Goal: Use online tool/utility: Utilize a website feature to perform a specific function

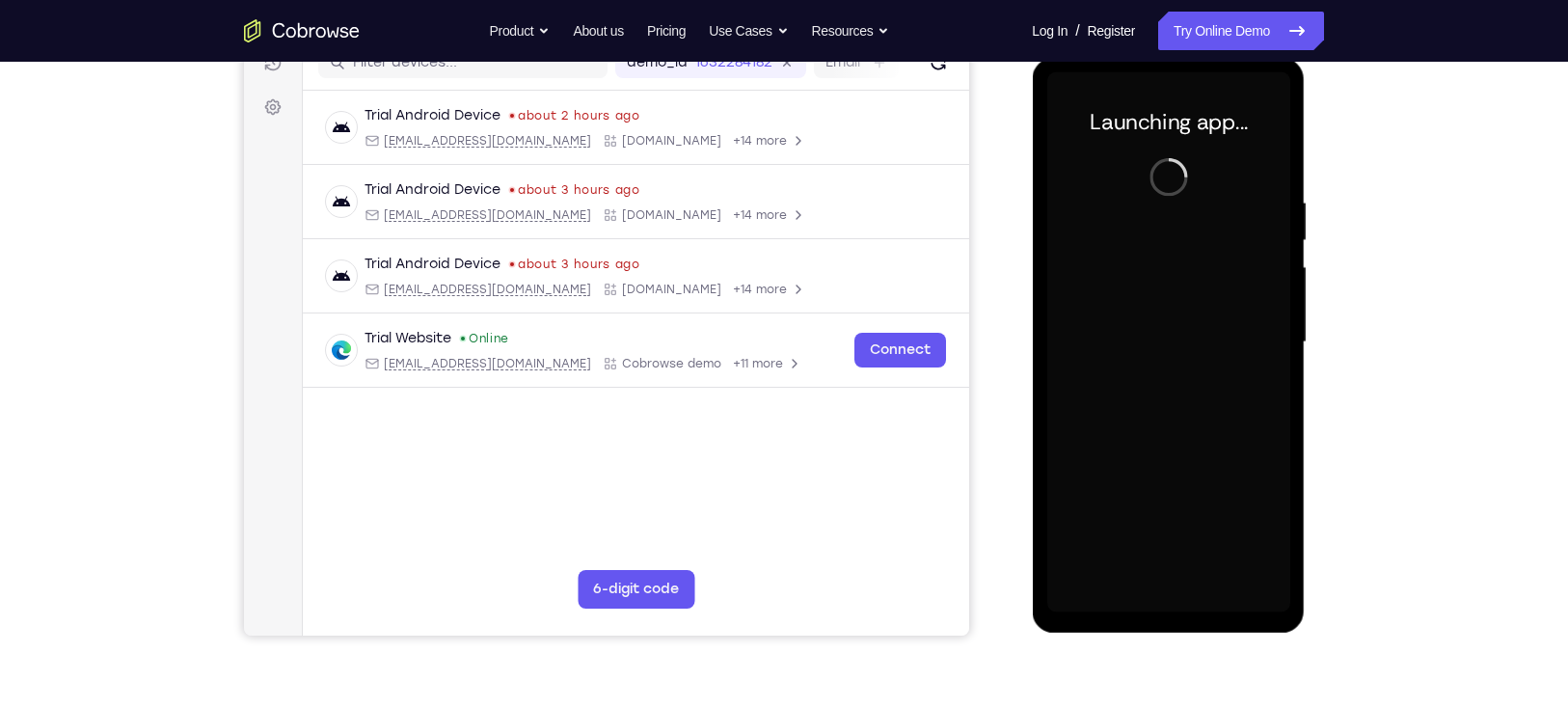
scroll to position [262, 0]
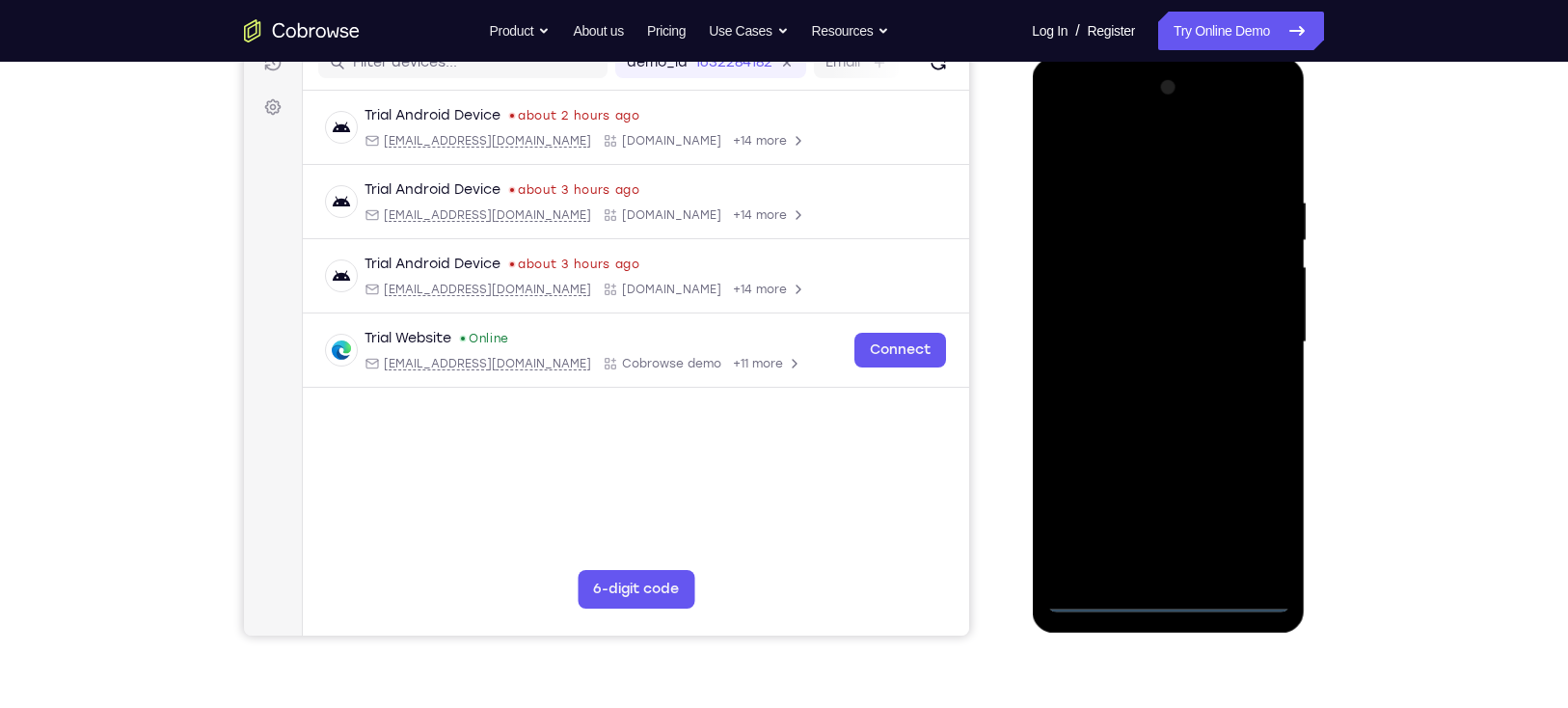
click at [1167, 589] on div at bounding box center [1167, 342] width 243 height 541
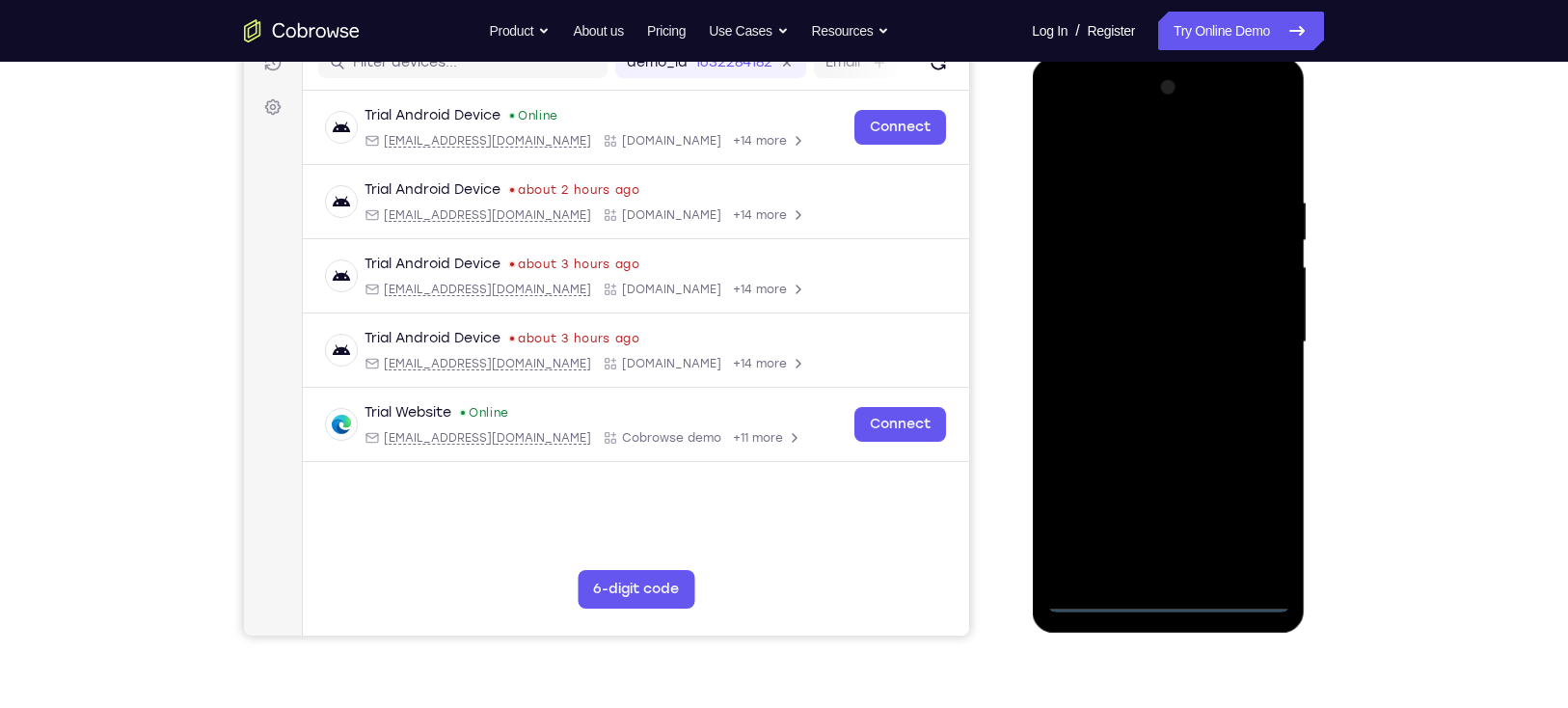
click at [1167, 598] on div at bounding box center [1167, 342] width 243 height 541
click at [1267, 511] on div at bounding box center [1167, 342] width 243 height 541
click at [1263, 518] on div at bounding box center [1167, 342] width 243 height 541
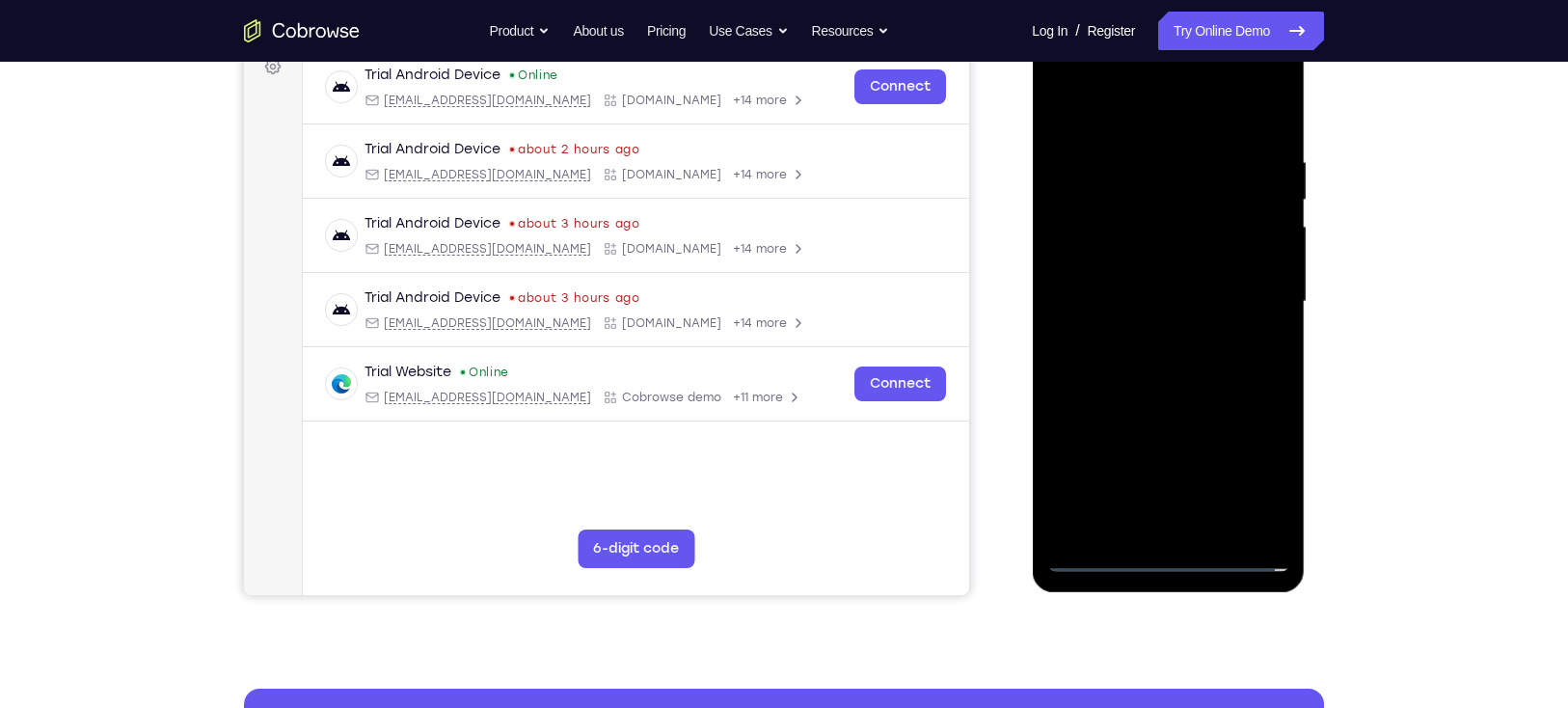
scroll to position [303, 0]
click at [1184, 123] on div at bounding box center [1167, 301] width 243 height 541
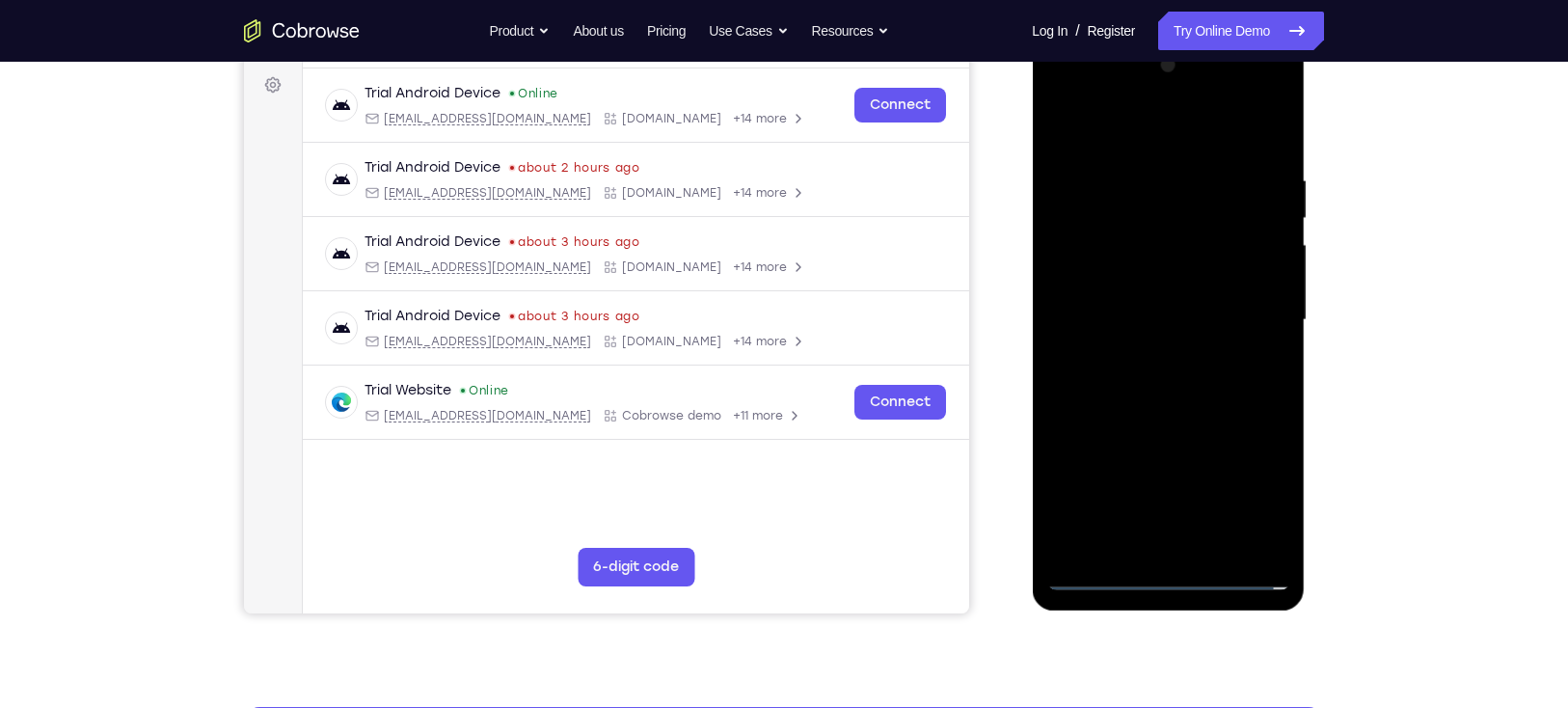
scroll to position [283, 0]
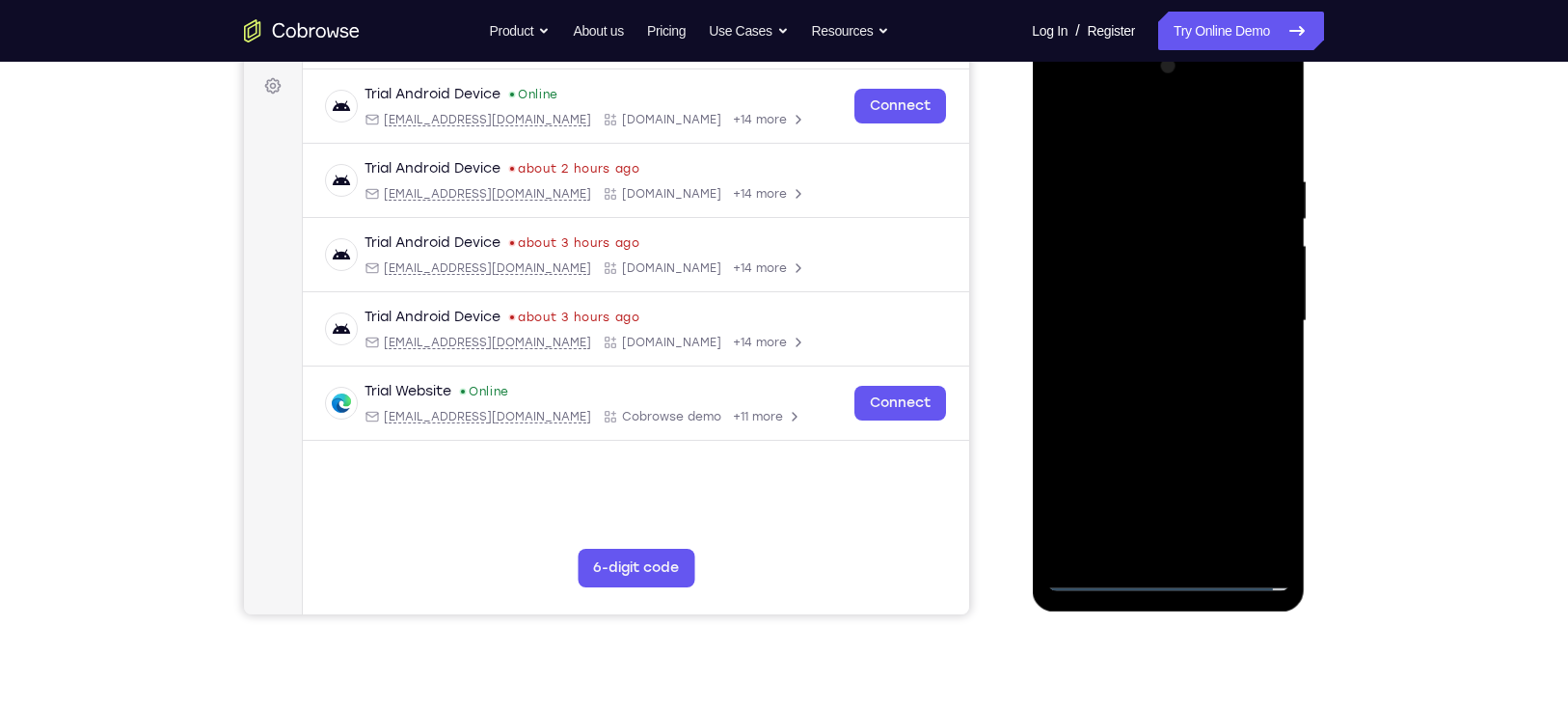
click at [1243, 315] on div at bounding box center [1167, 322] width 243 height 541
click at [1147, 352] on div at bounding box center [1167, 322] width 243 height 541
click at [1137, 301] on div at bounding box center [1167, 322] width 243 height 541
click at [1149, 279] on div at bounding box center [1167, 322] width 243 height 541
click at [1153, 311] on div at bounding box center [1167, 322] width 243 height 541
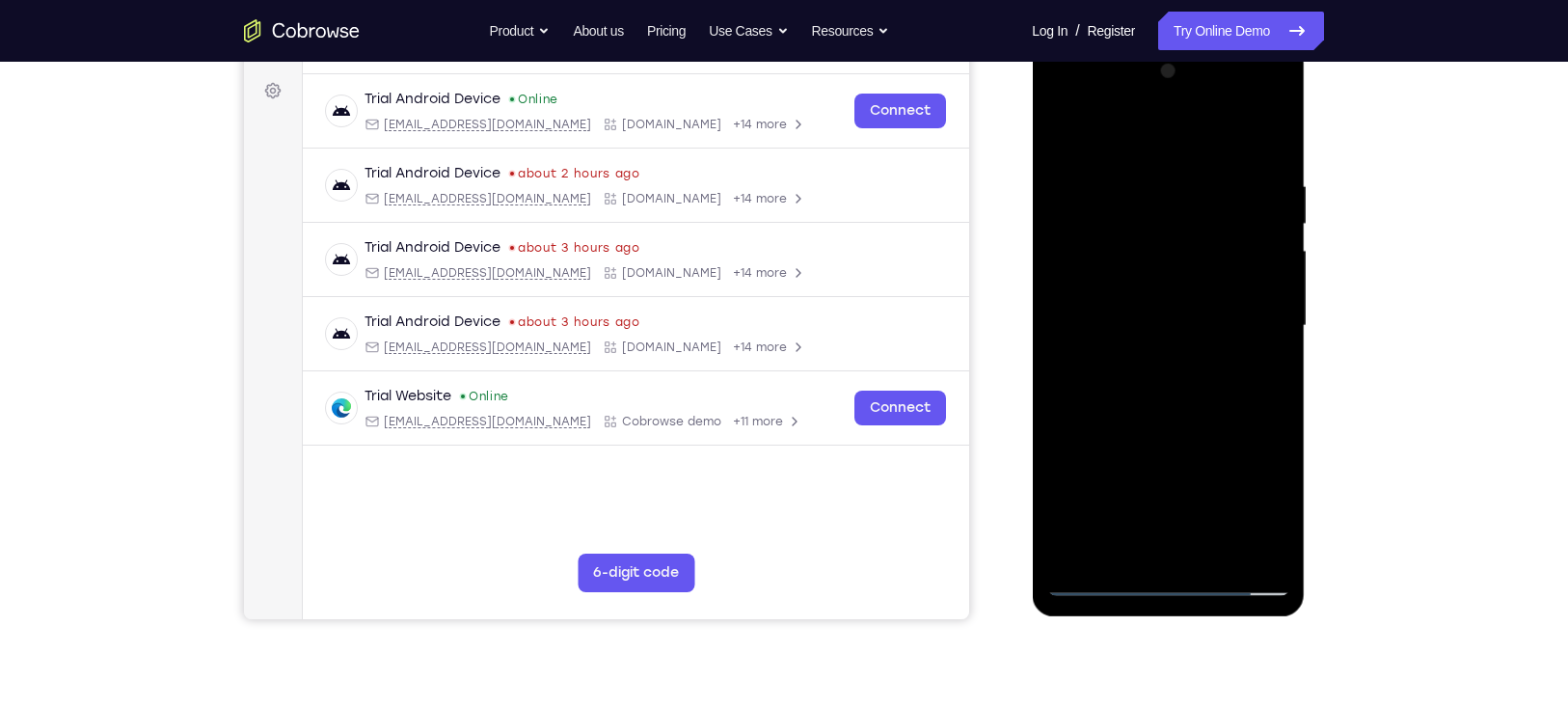
scroll to position [274, 0]
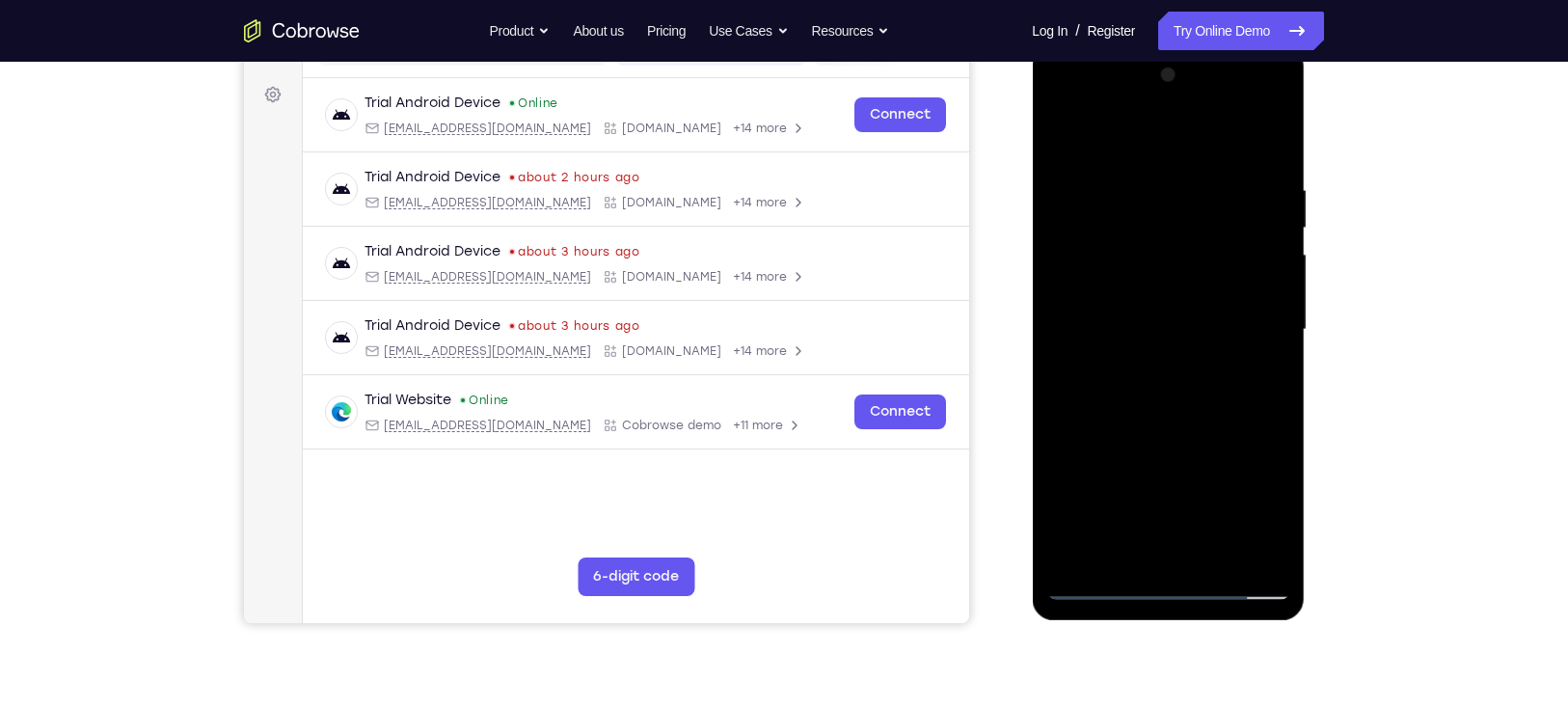
click at [1186, 421] on div at bounding box center [1167, 331] width 243 height 541
click at [1272, 550] on div at bounding box center [1167, 331] width 243 height 541
click at [1220, 556] on div at bounding box center [1167, 331] width 243 height 541
click at [1162, 430] on div at bounding box center [1167, 331] width 243 height 541
click at [1189, 275] on div at bounding box center [1167, 331] width 243 height 541
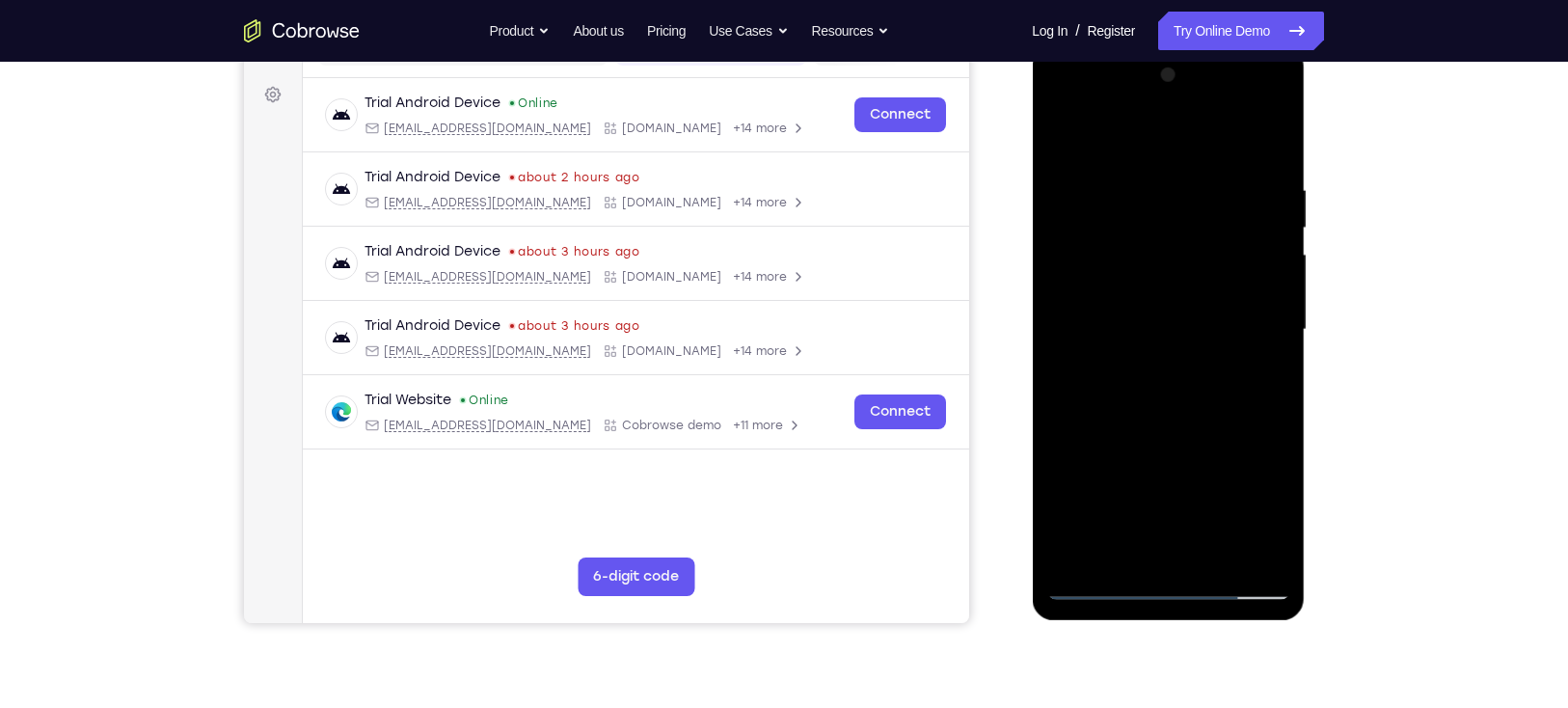
click at [1101, 587] on div at bounding box center [1167, 331] width 243 height 541
click at [1283, 138] on div at bounding box center [1167, 331] width 243 height 541
click at [1072, 222] on div at bounding box center [1167, 331] width 243 height 541
click at [1067, 178] on div at bounding box center [1167, 331] width 243 height 541
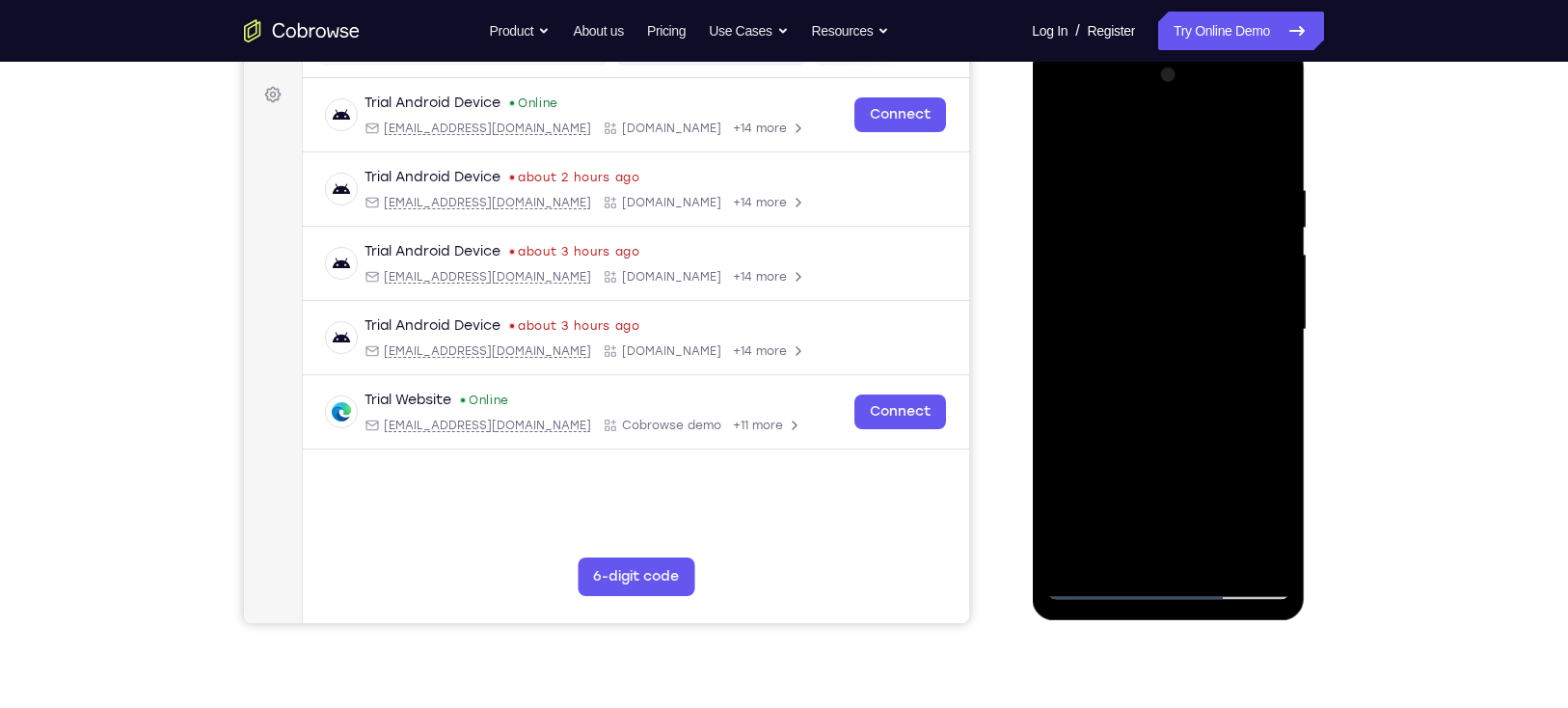
click at [1101, 585] on div at bounding box center [1167, 331] width 243 height 541
click at [1066, 178] on div at bounding box center [1167, 331] width 243 height 541
click at [1103, 587] on div at bounding box center [1167, 331] width 243 height 541
click at [1097, 582] on div at bounding box center [1167, 331] width 243 height 541
click at [1211, 559] on div at bounding box center [1167, 331] width 243 height 541
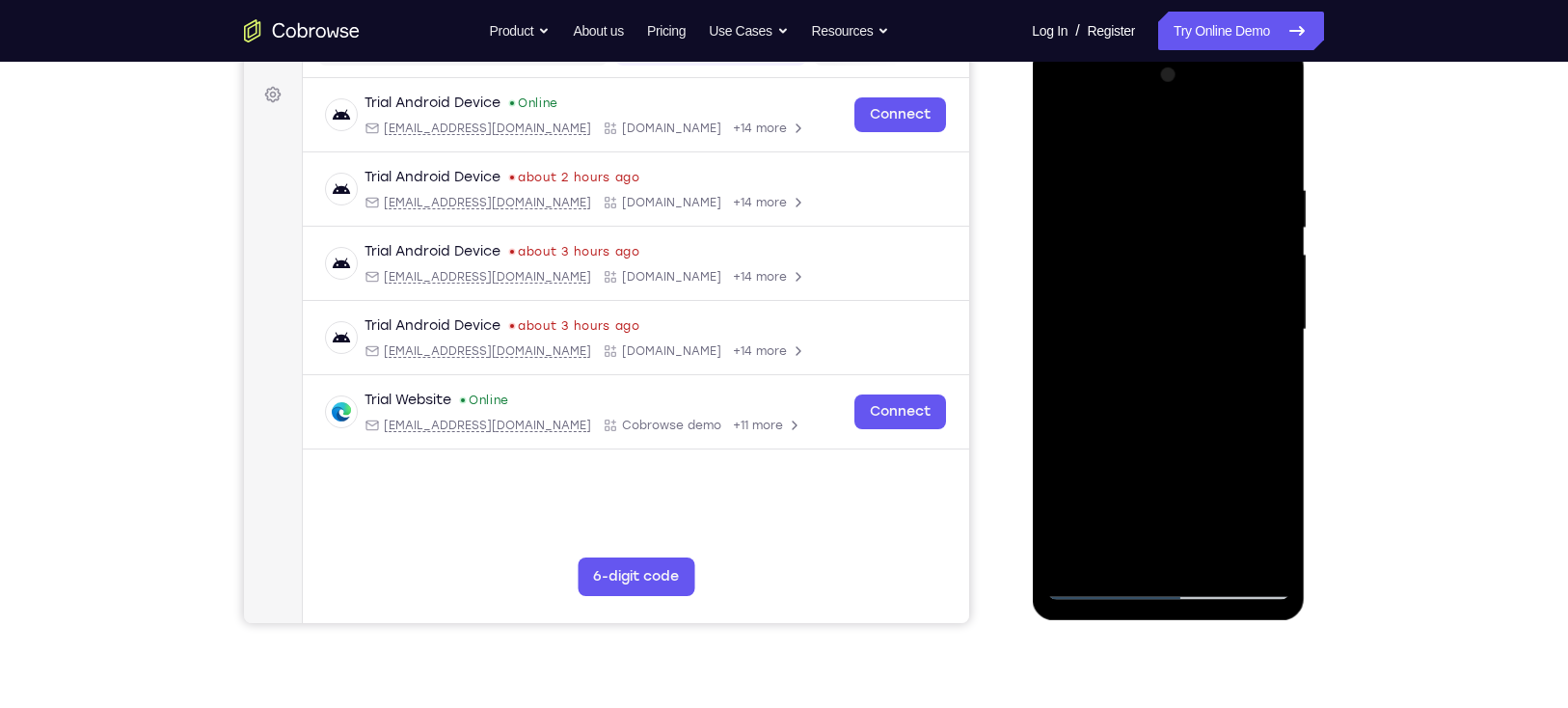
click at [1093, 576] on div at bounding box center [1167, 331] width 243 height 541
click at [1095, 581] on div at bounding box center [1167, 331] width 243 height 541
drag, startPoint x: 1162, startPoint y: 142, endPoint x: 1197, endPoint y: 364, distance: 224.7
click at [1197, 364] on div at bounding box center [1167, 331] width 243 height 541
click at [1278, 552] on div at bounding box center [1167, 331] width 243 height 541
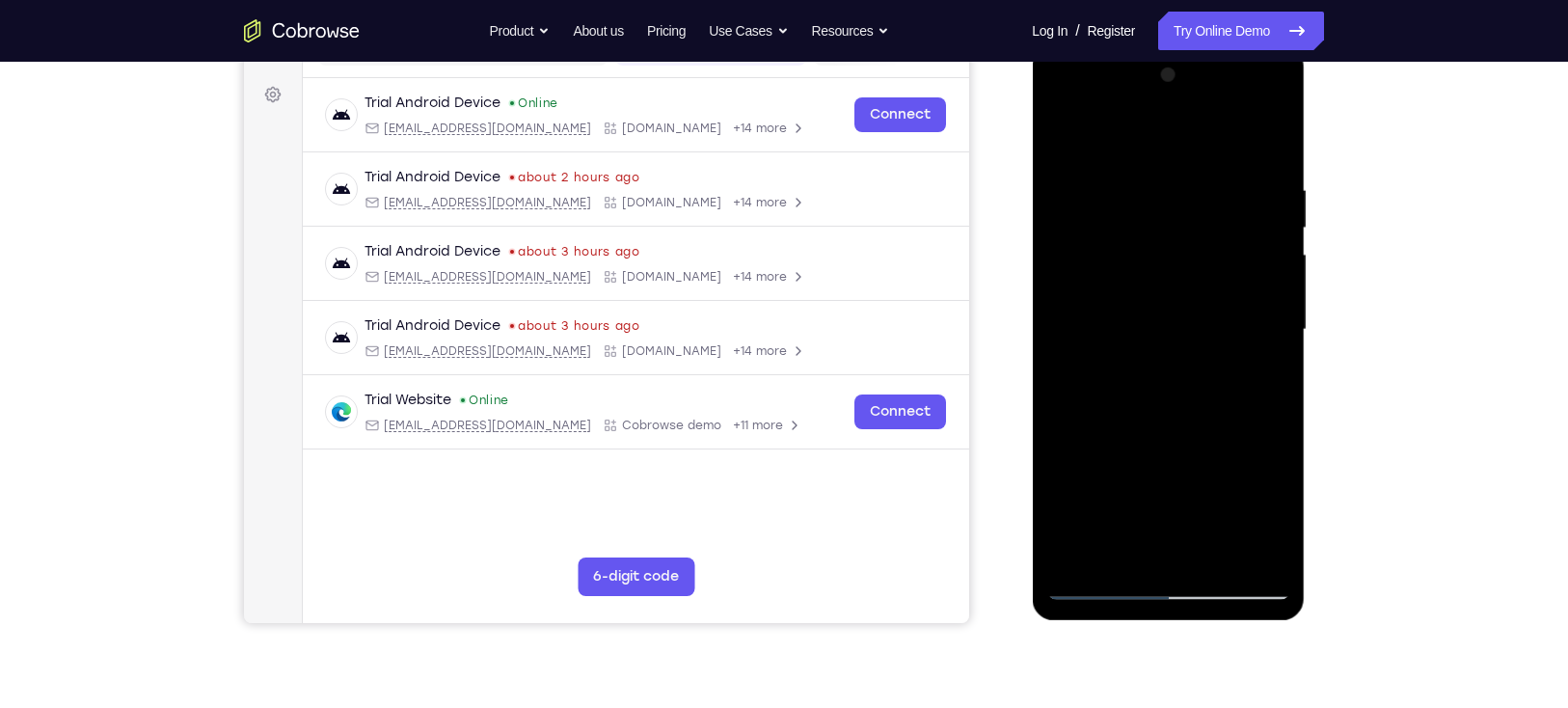
click at [1213, 552] on div at bounding box center [1167, 331] width 243 height 541
click at [1092, 579] on div at bounding box center [1167, 331] width 243 height 541
click at [1259, 550] on div at bounding box center [1167, 331] width 243 height 541
click at [1197, 338] on div at bounding box center [1167, 331] width 243 height 541
click at [1090, 466] on div at bounding box center [1167, 331] width 243 height 541
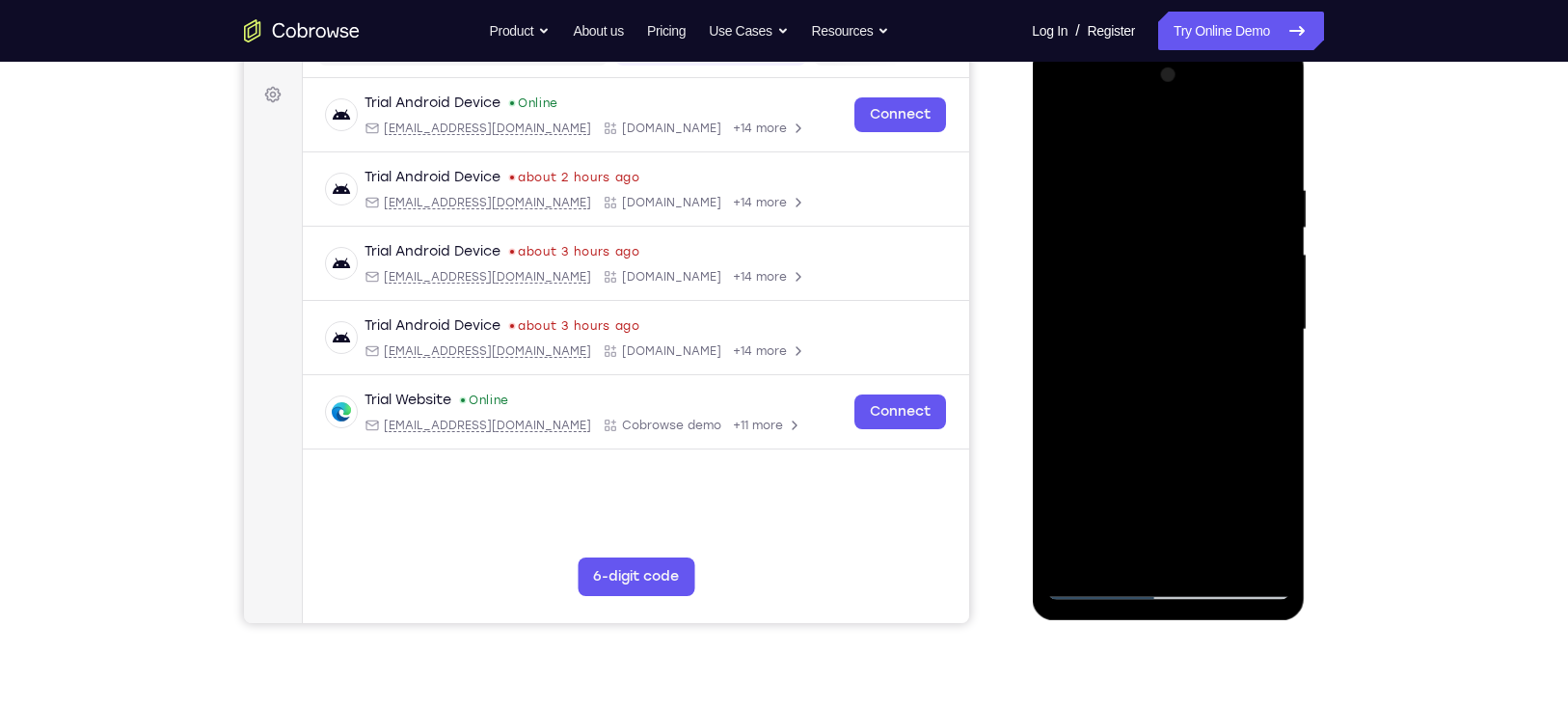
click at [1105, 589] on div at bounding box center [1167, 331] width 243 height 541
click at [1103, 579] on div at bounding box center [1167, 331] width 243 height 541
click at [1098, 590] on div at bounding box center [1167, 331] width 243 height 541
click at [1101, 436] on div at bounding box center [1167, 331] width 243 height 541
click at [1097, 583] on div at bounding box center [1167, 331] width 243 height 541
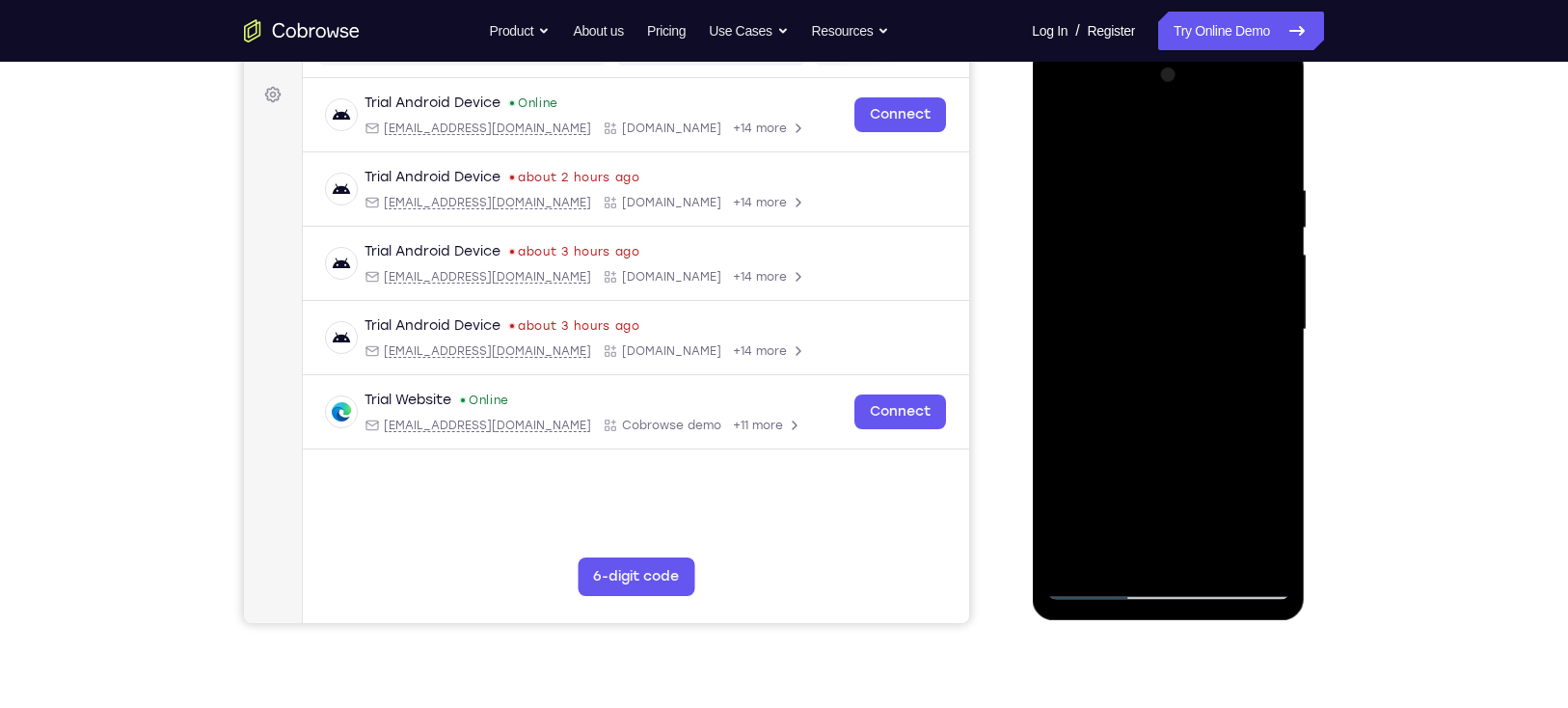
click at [1097, 583] on div at bounding box center [1167, 331] width 243 height 541
click at [1087, 488] on div at bounding box center [1167, 331] width 243 height 541
click at [1107, 464] on div at bounding box center [1167, 331] width 243 height 541
click at [1090, 472] on div at bounding box center [1167, 331] width 243 height 541
click at [1105, 473] on div at bounding box center [1167, 331] width 243 height 541
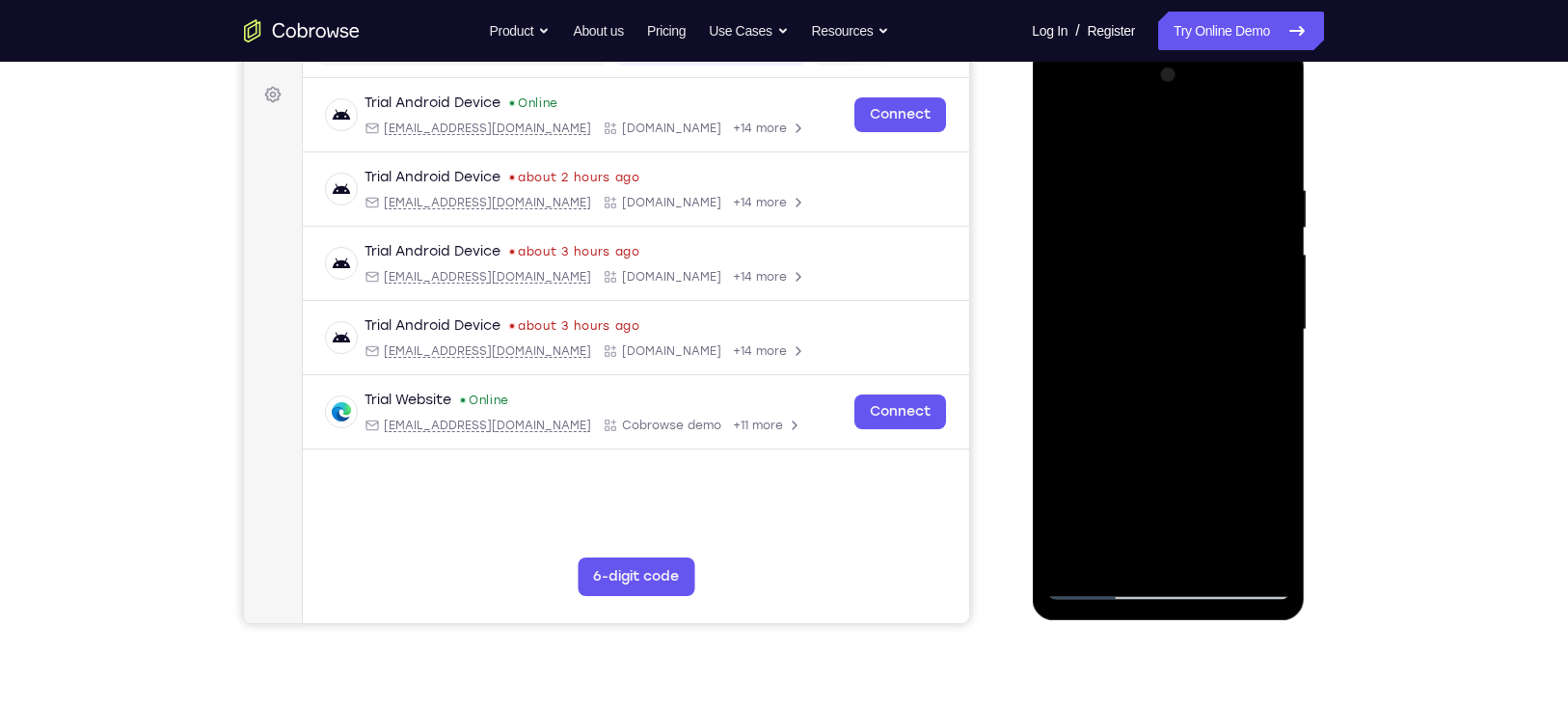
click at [1278, 215] on div at bounding box center [1167, 331] width 243 height 541
click at [1129, 221] on div at bounding box center [1167, 331] width 243 height 541
click at [1124, 550] on div at bounding box center [1167, 331] width 243 height 541
click at [1201, 467] on div at bounding box center [1167, 331] width 243 height 541
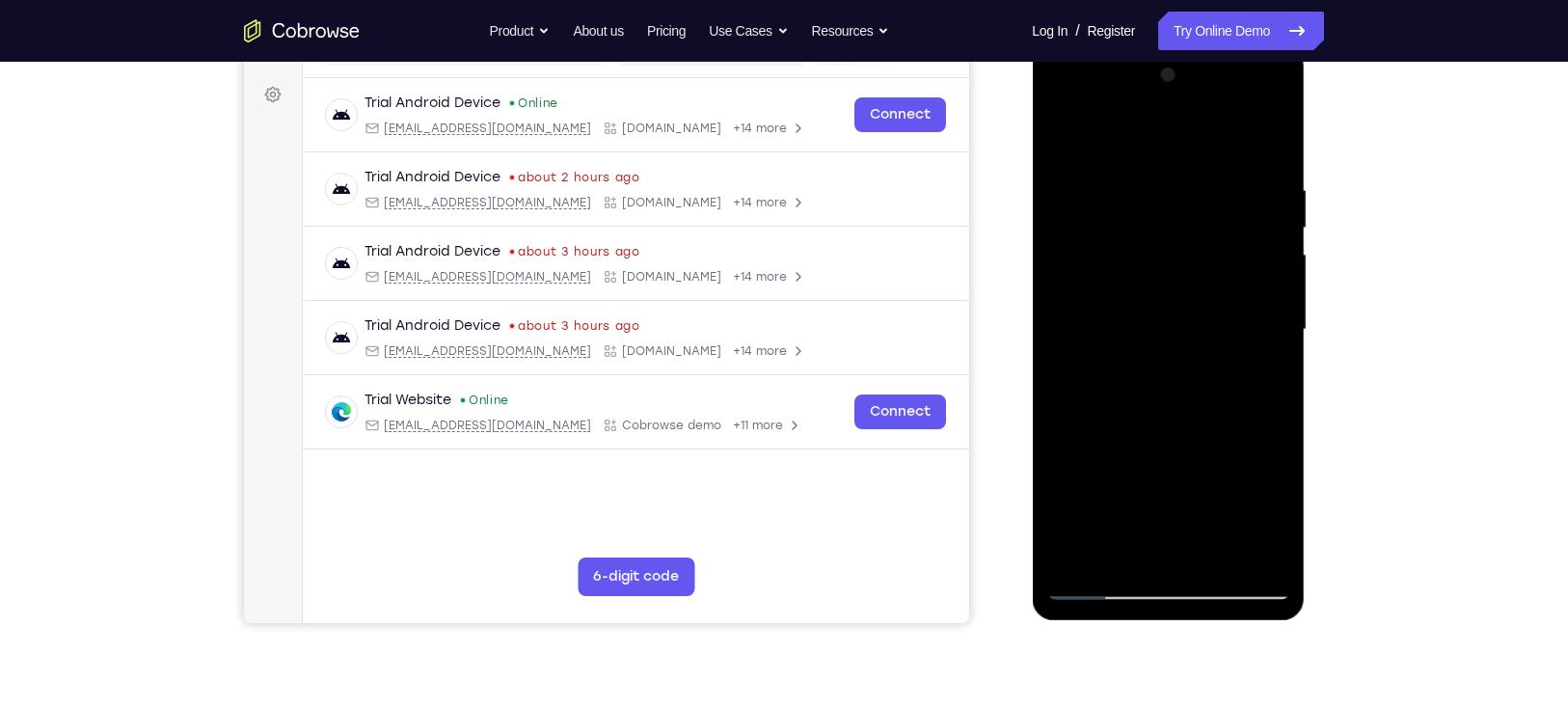
click at [1201, 467] on div at bounding box center [1167, 331] width 243 height 541
click at [1113, 240] on div at bounding box center [1167, 331] width 243 height 541
click at [1101, 582] on div at bounding box center [1167, 331] width 243 height 541
click at [1099, 581] on div at bounding box center [1167, 331] width 243 height 541
click at [1274, 328] on div at bounding box center [1167, 331] width 243 height 541
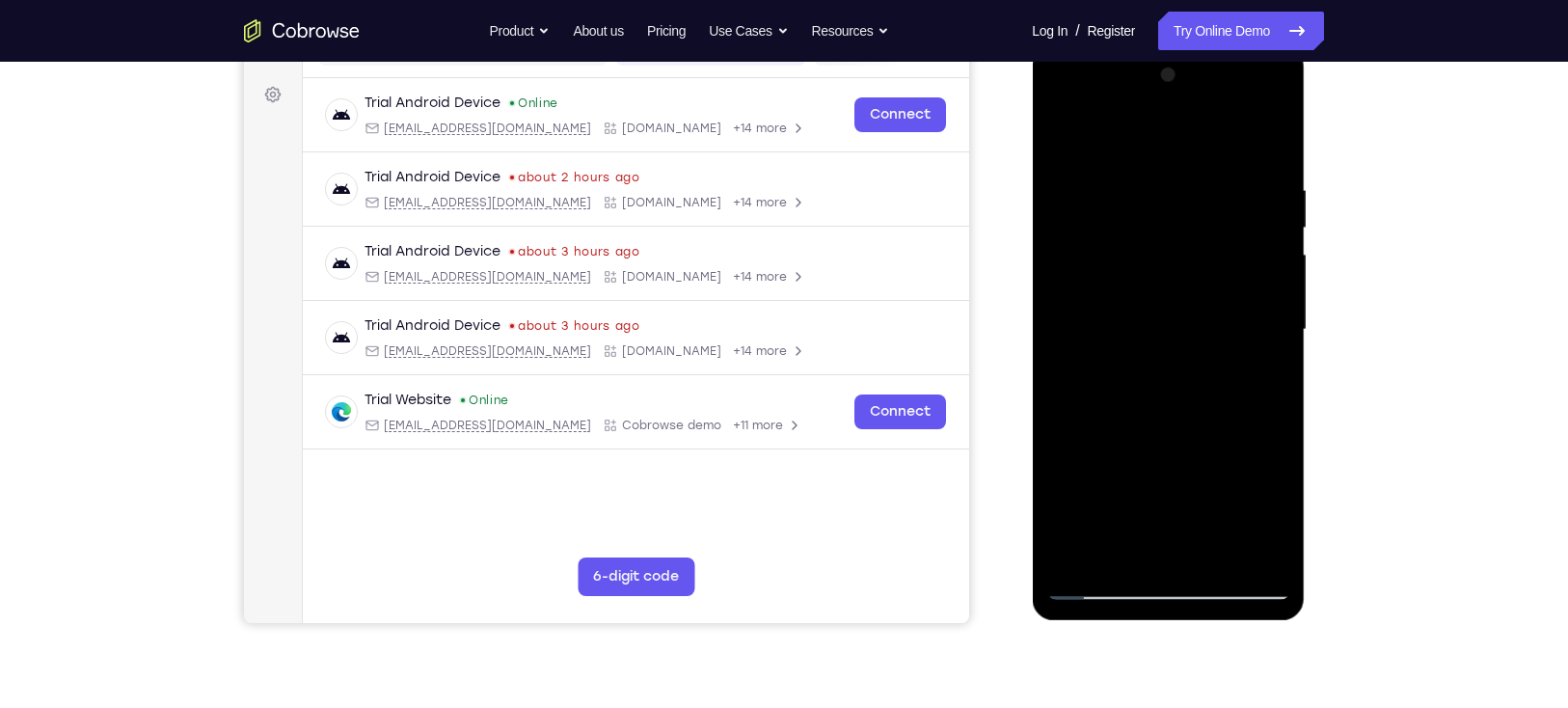
click at [1280, 328] on div at bounding box center [1167, 331] width 243 height 541
click at [1061, 324] on div at bounding box center [1167, 331] width 243 height 541
click at [1059, 331] on div at bounding box center [1167, 331] width 243 height 541
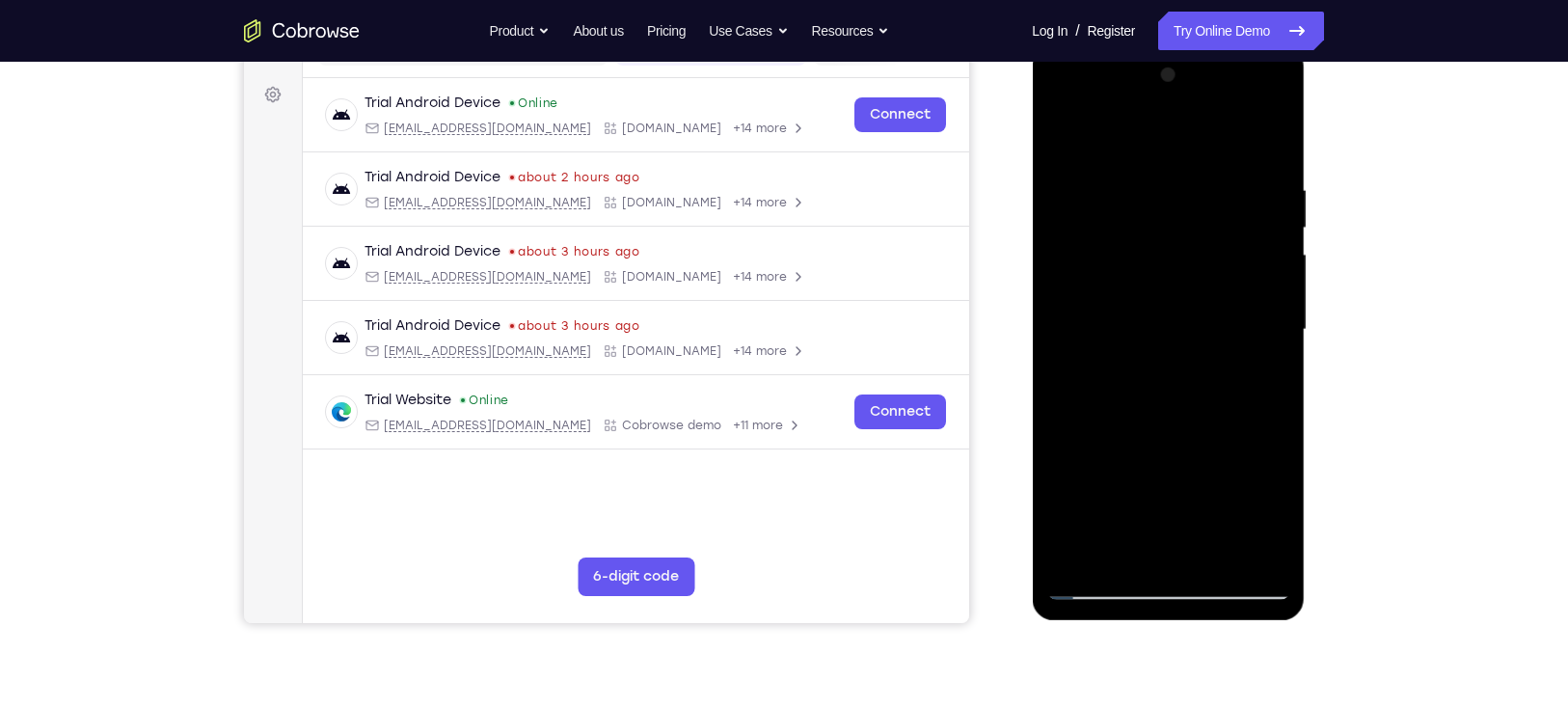
click at [1059, 331] on div at bounding box center [1167, 331] width 243 height 541
click at [1275, 330] on div at bounding box center [1167, 331] width 243 height 541
click at [1101, 584] on div at bounding box center [1167, 331] width 243 height 541
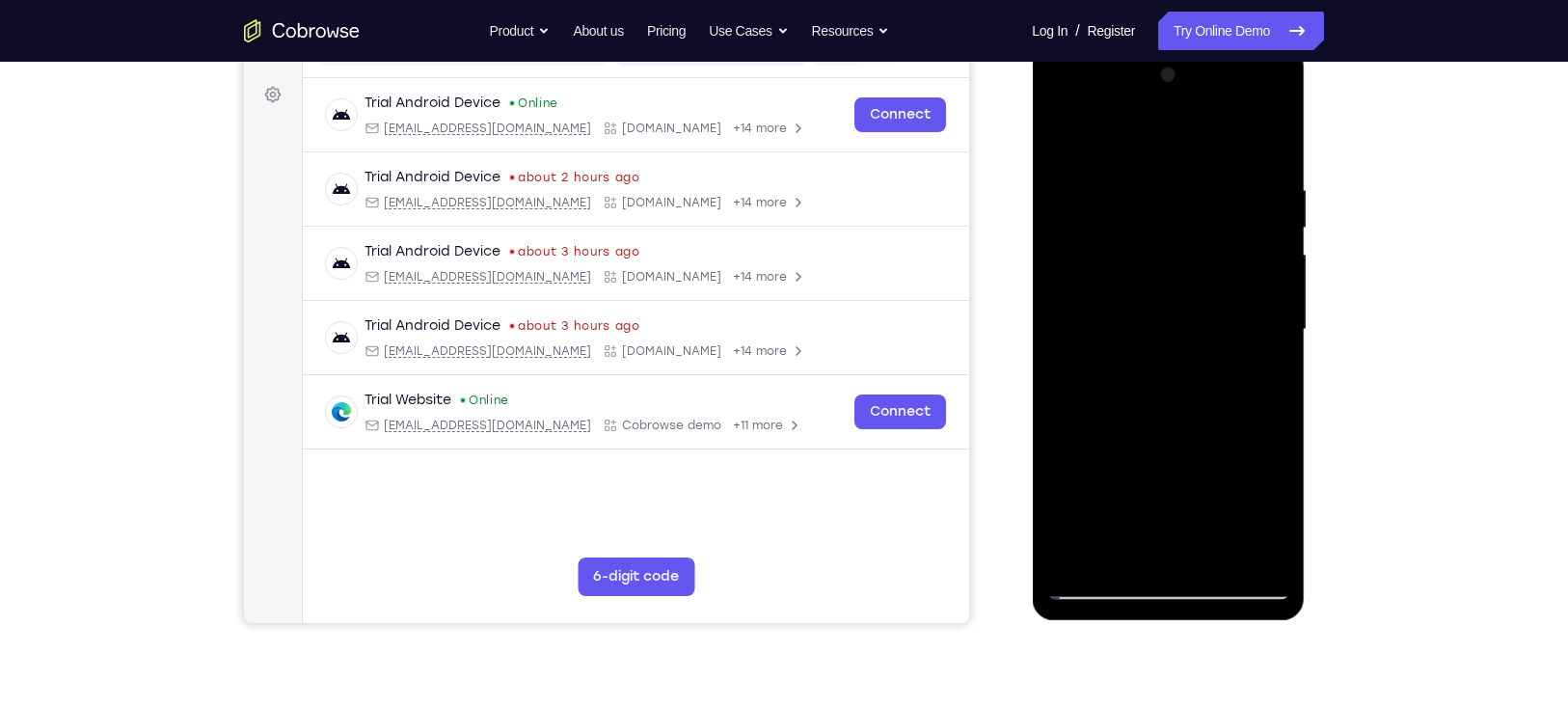
click at [1087, 165] on div at bounding box center [1167, 331] width 243 height 541
click at [1275, 299] on div at bounding box center [1167, 331] width 243 height 541
click at [1056, 299] on div at bounding box center [1167, 331] width 243 height 541
click at [1272, 301] on div at bounding box center [1167, 331] width 243 height 541
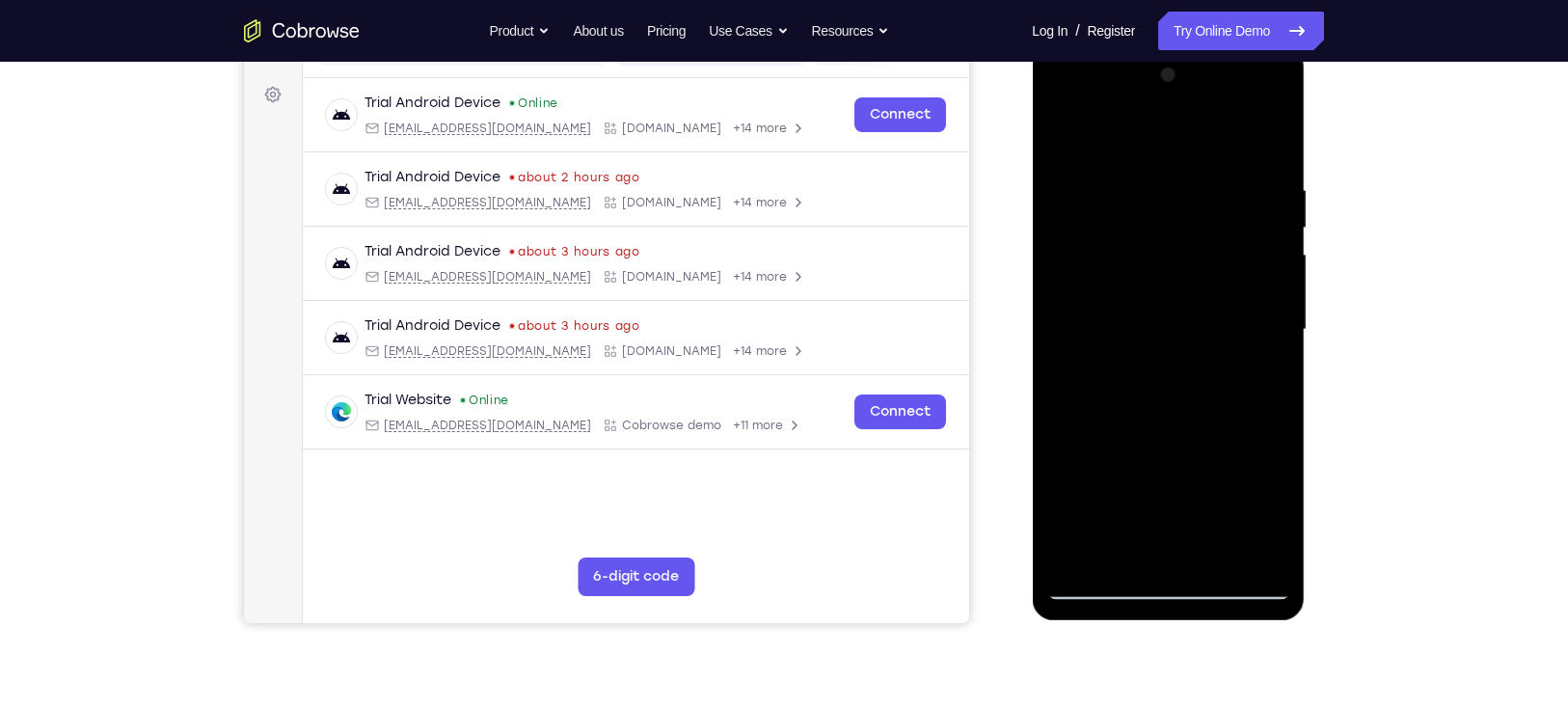
click at [1272, 301] on div at bounding box center [1167, 331] width 243 height 541
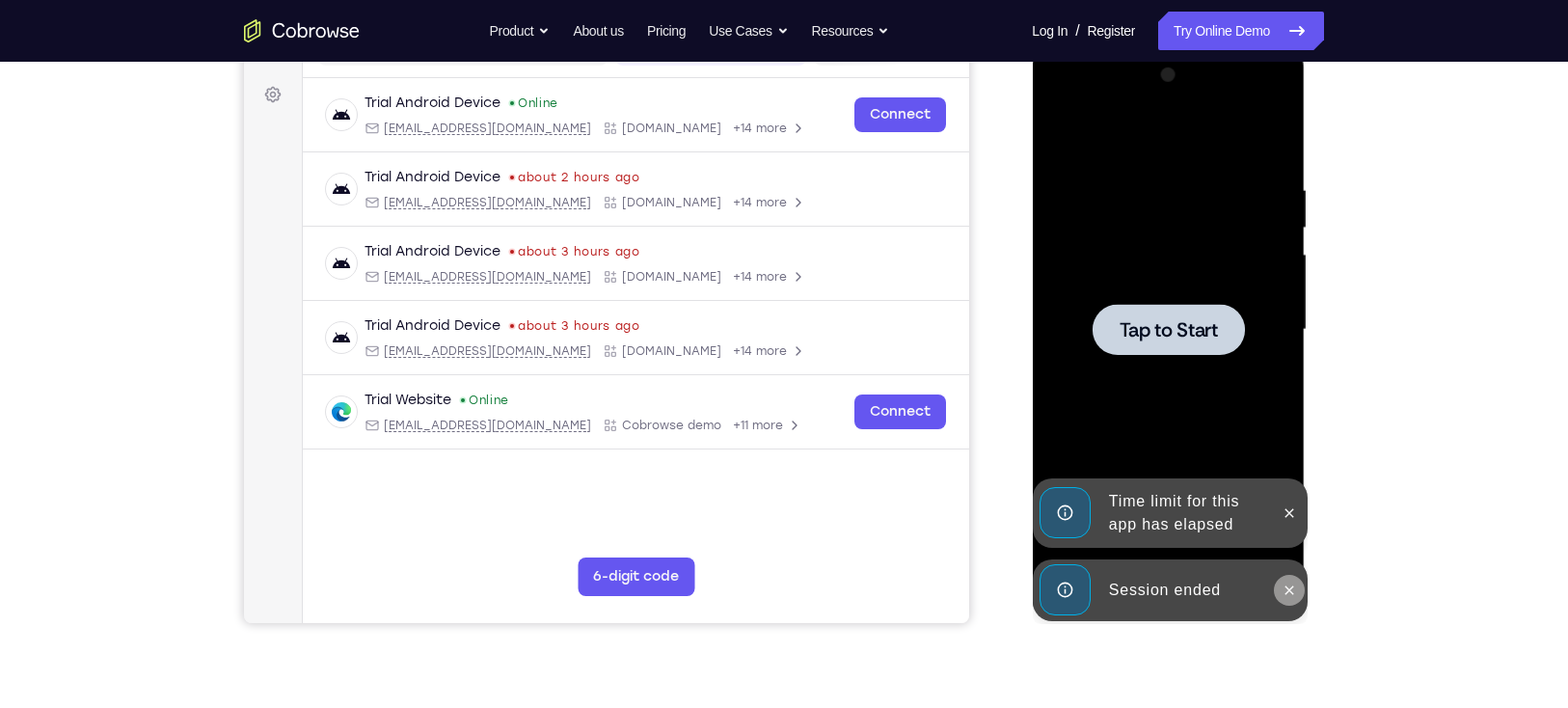
click at [1289, 590] on icon at bounding box center [1288, 589] width 9 height 9
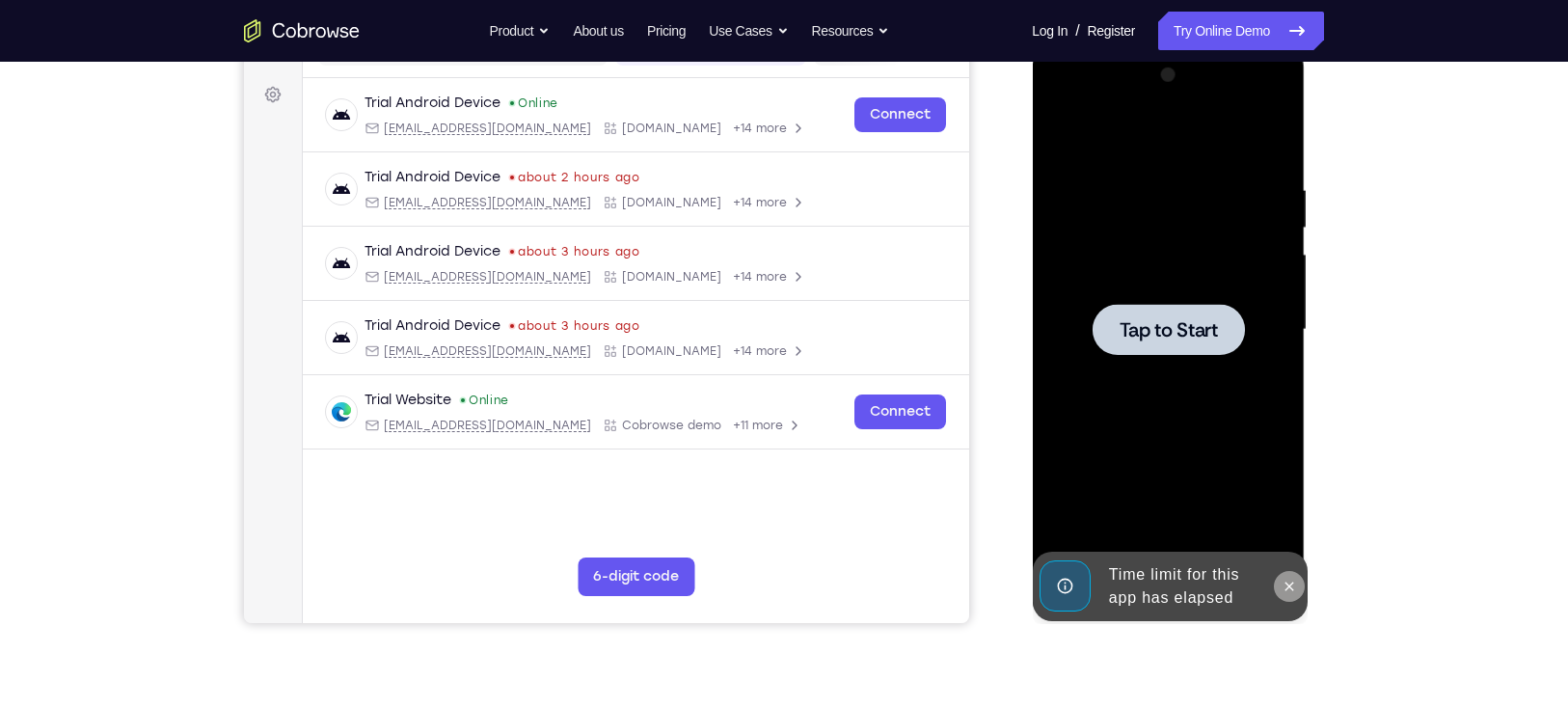
click at [1287, 573] on button at bounding box center [1289, 586] width 31 height 31
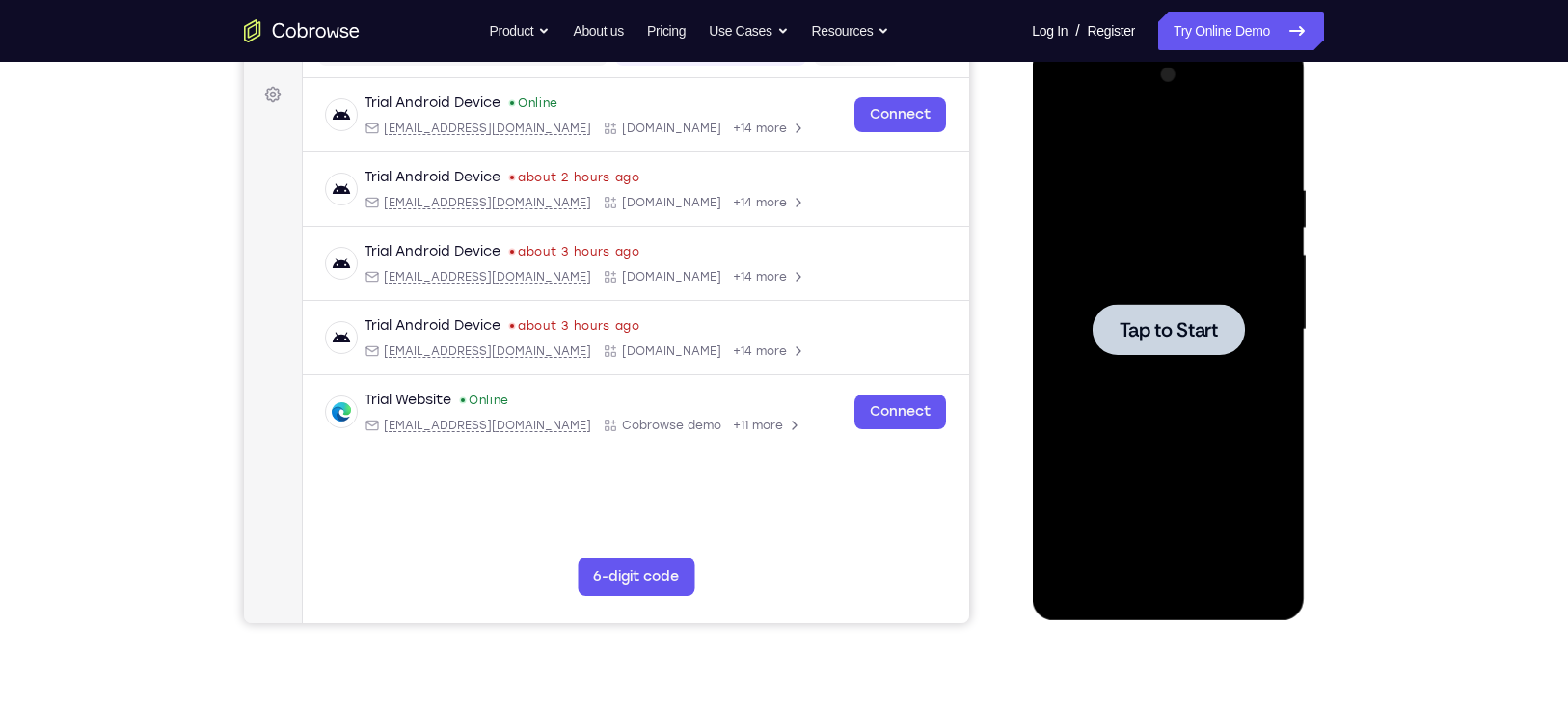
click at [1172, 347] on div at bounding box center [1167, 330] width 153 height 52
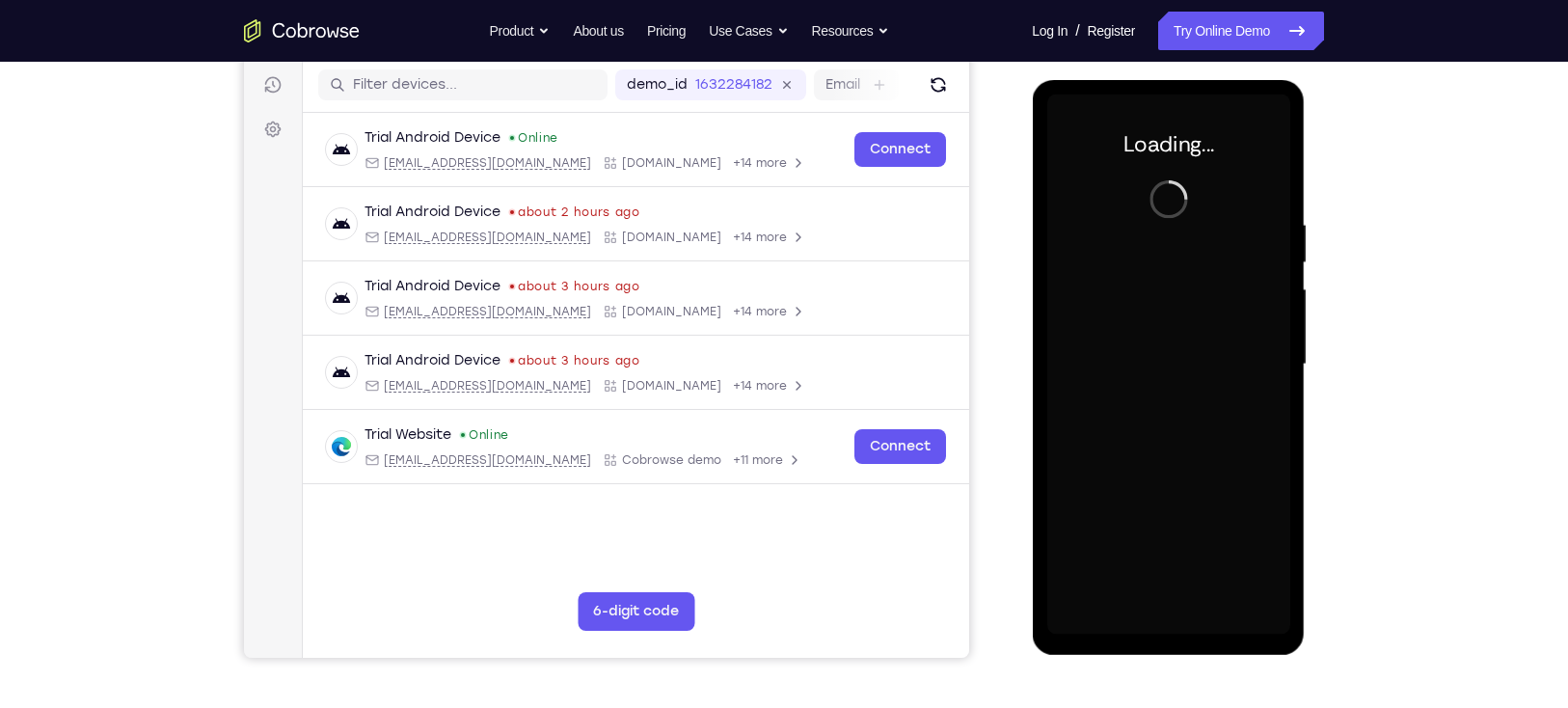
scroll to position [238, 0]
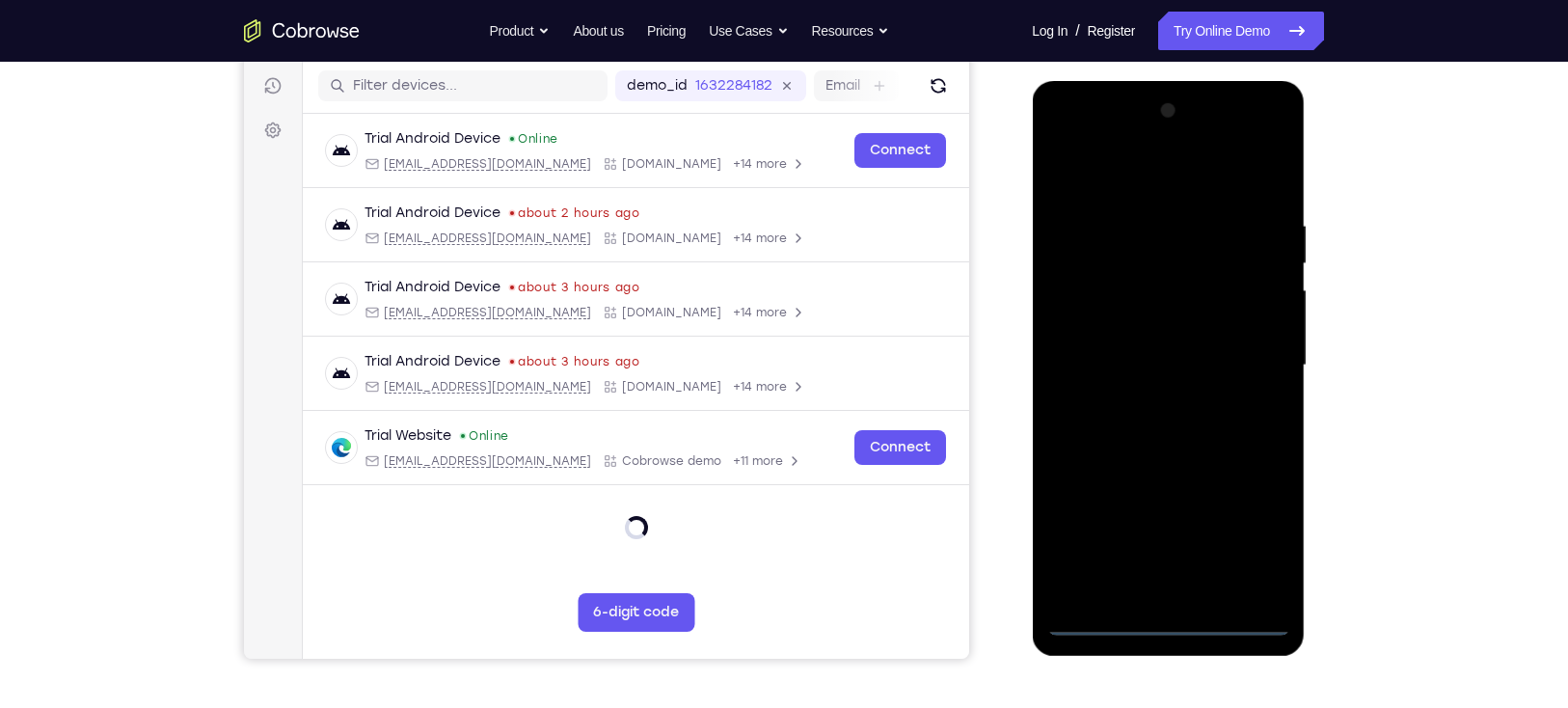
click at [1166, 620] on div at bounding box center [1167, 366] width 243 height 541
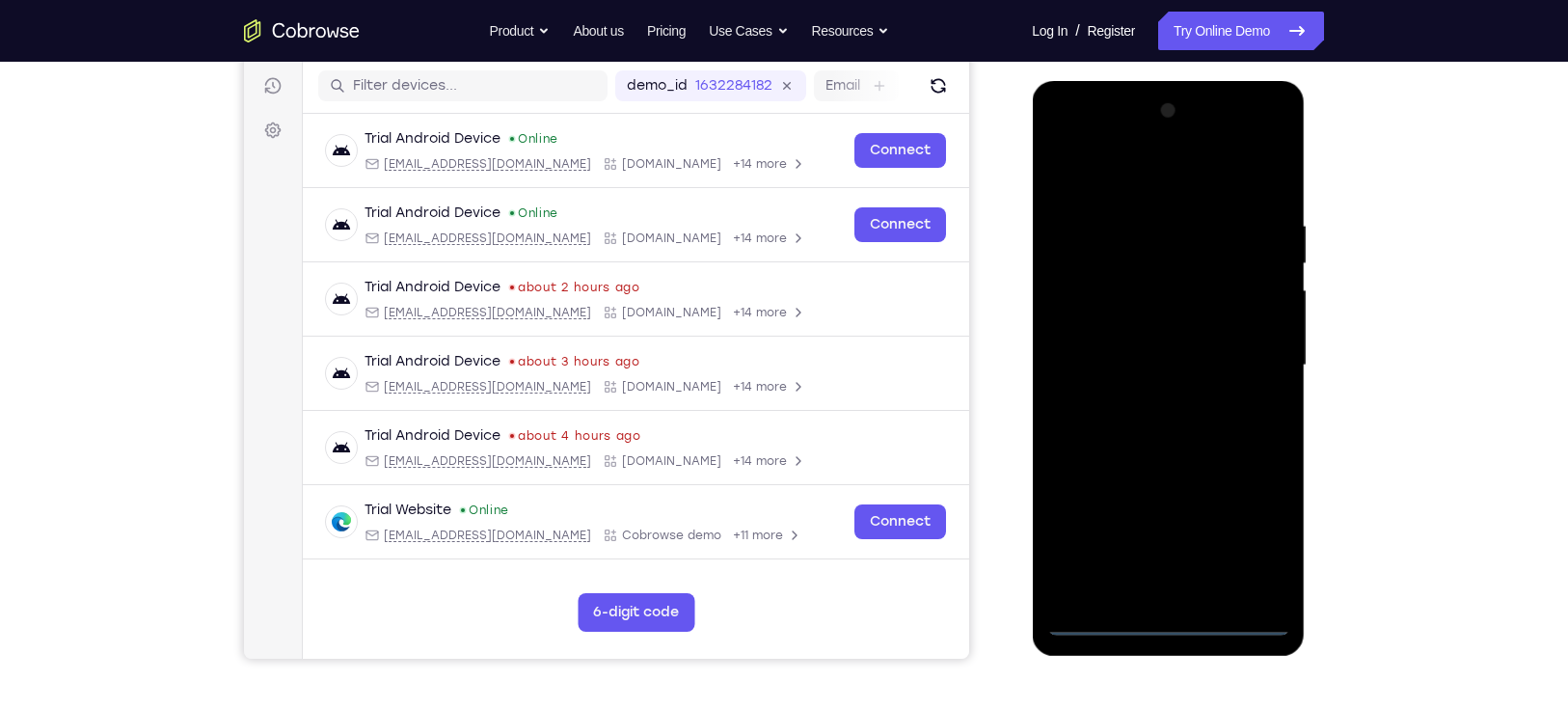
click at [1260, 540] on div at bounding box center [1167, 366] width 243 height 541
click at [1116, 171] on div at bounding box center [1167, 366] width 243 height 541
click at [1082, 304] on div at bounding box center [1167, 366] width 243 height 541
click at [1108, 359] on div at bounding box center [1167, 366] width 243 height 541
click at [1117, 344] on div at bounding box center [1167, 366] width 243 height 541
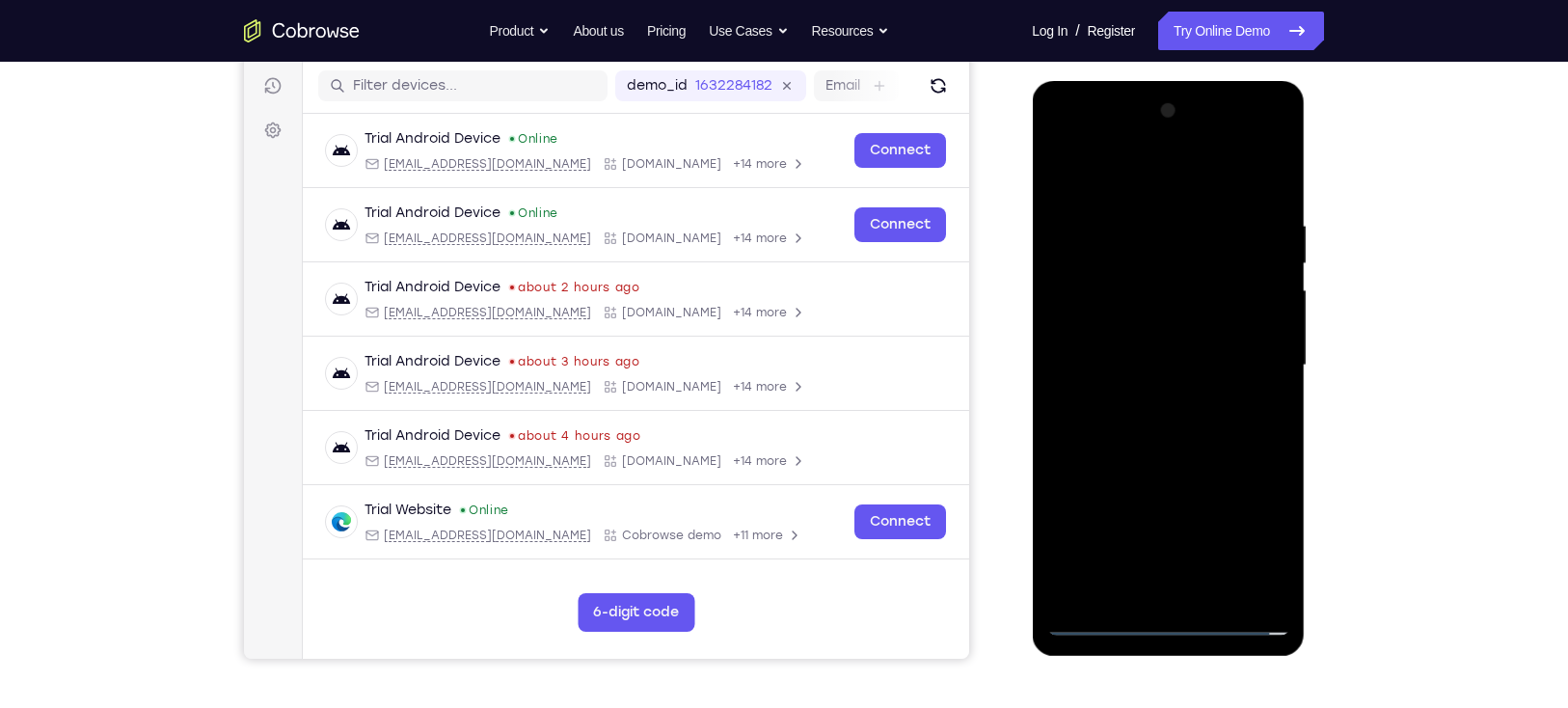
click at [1128, 385] on div at bounding box center [1167, 366] width 243 height 541
click at [1195, 480] on div at bounding box center [1167, 366] width 243 height 541
click at [1264, 319] on div at bounding box center [1167, 366] width 243 height 541
click at [1163, 575] on div at bounding box center [1167, 366] width 243 height 541
click at [1160, 321] on div at bounding box center [1167, 366] width 243 height 541
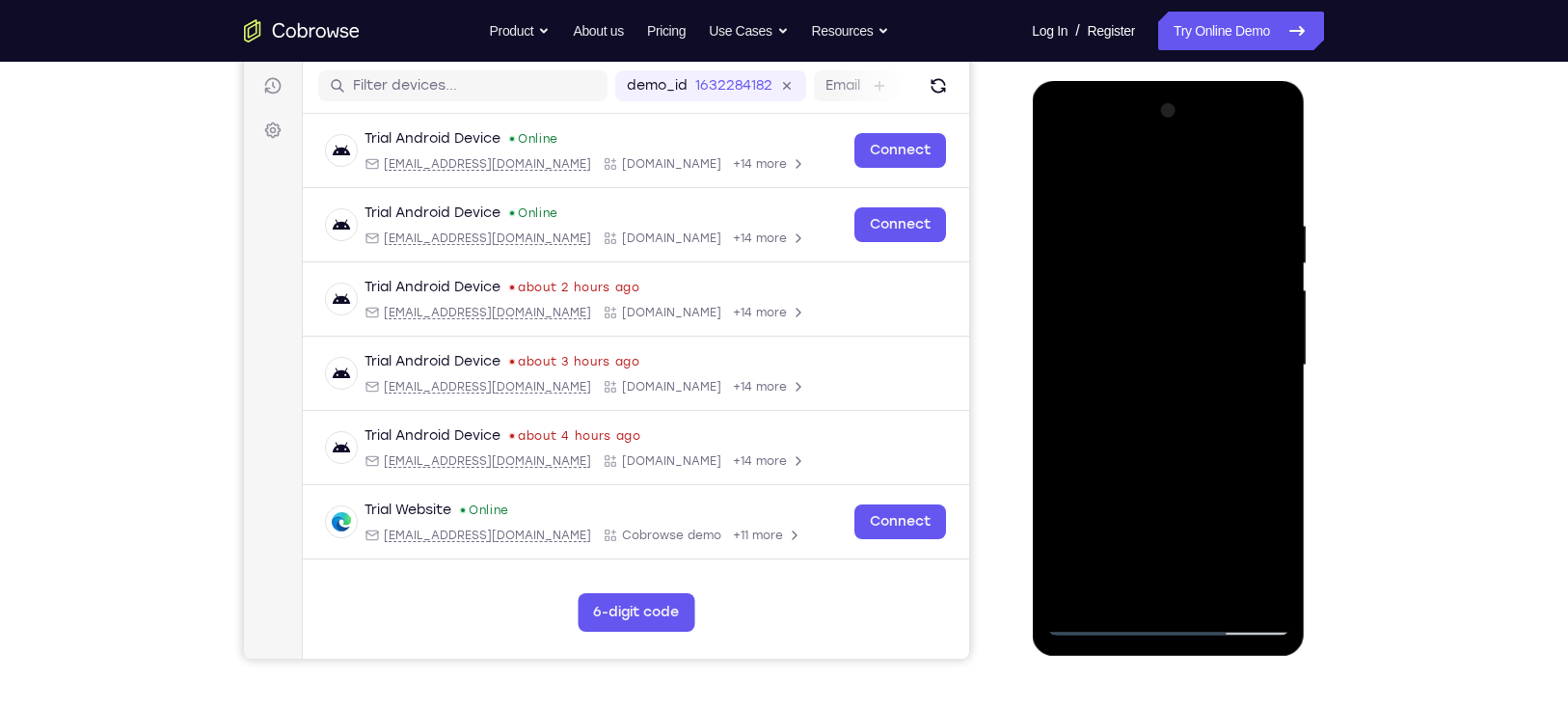
click at [1161, 412] on div at bounding box center [1167, 366] width 243 height 541
click at [1227, 195] on div at bounding box center [1167, 366] width 243 height 541
click at [1175, 285] on div at bounding box center [1167, 366] width 243 height 541
click at [1101, 618] on div at bounding box center [1167, 366] width 243 height 541
click at [1097, 616] on div at bounding box center [1167, 366] width 243 height 541
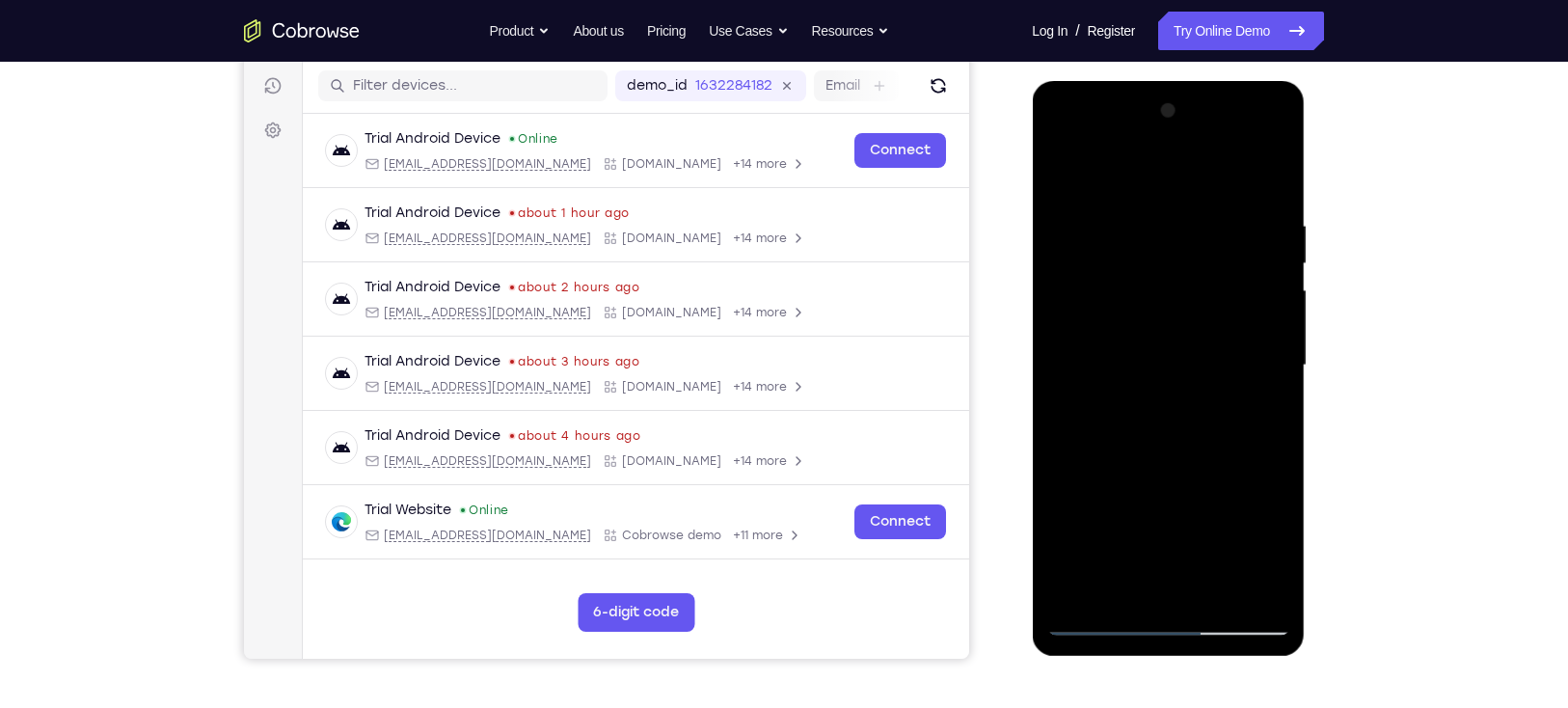
click at [1246, 171] on div at bounding box center [1167, 366] width 243 height 541
click at [1106, 623] on div at bounding box center [1167, 366] width 243 height 541
click at [1236, 195] on div at bounding box center [1167, 366] width 243 height 541
click at [1230, 169] on div at bounding box center [1167, 366] width 243 height 541
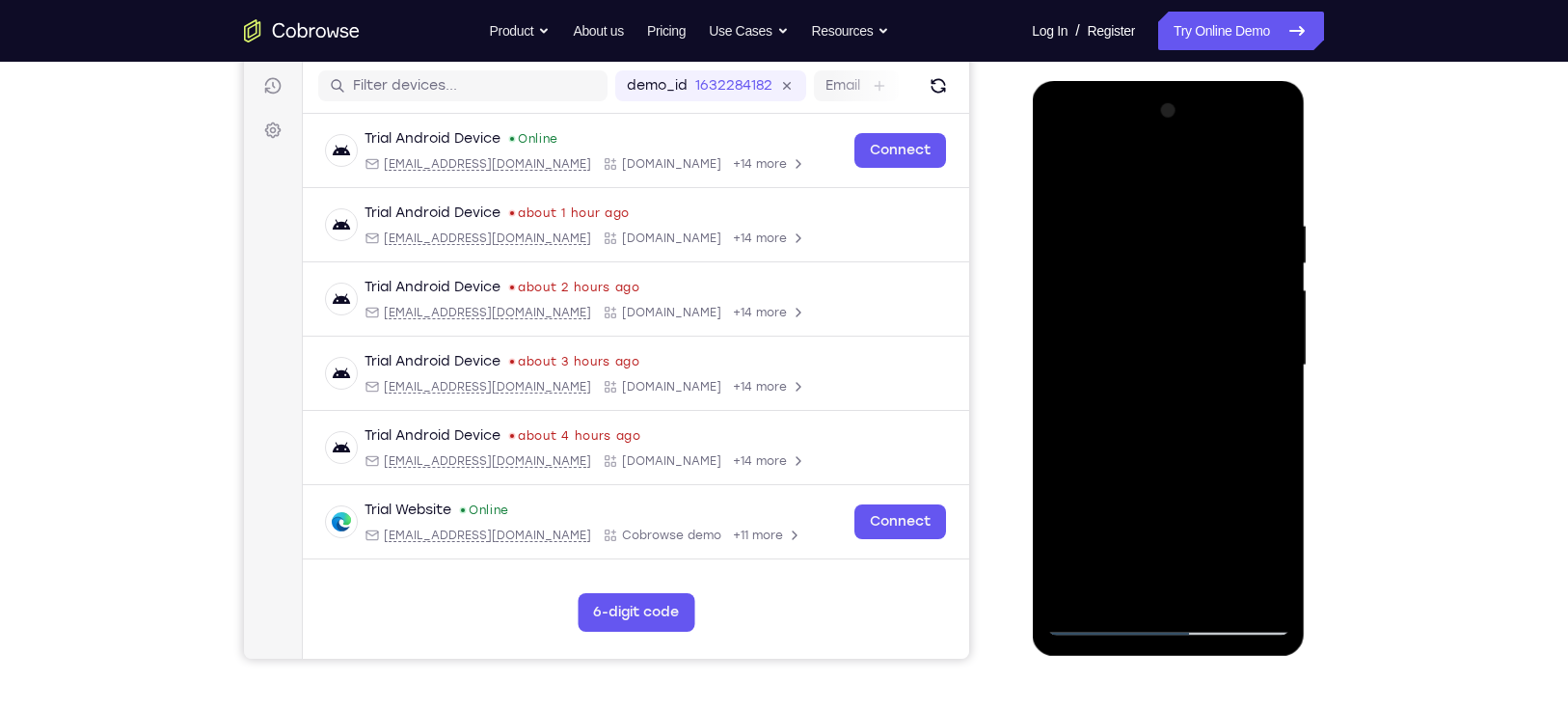
click at [1248, 198] on div at bounding box center [1167, 366] width 243 height 541
click at [1098, 172] on div at bounding box center [1167, 366] width 243 height 541
click at [1070, 168] on div at bounding box center [1167, 366] width 243 height 541
click at [1091, 260] on div at bounding box center [1167, 366] width 243 height 541
click at [1097, 351] on div at bounding box center [1167, 366] width 243 height 541
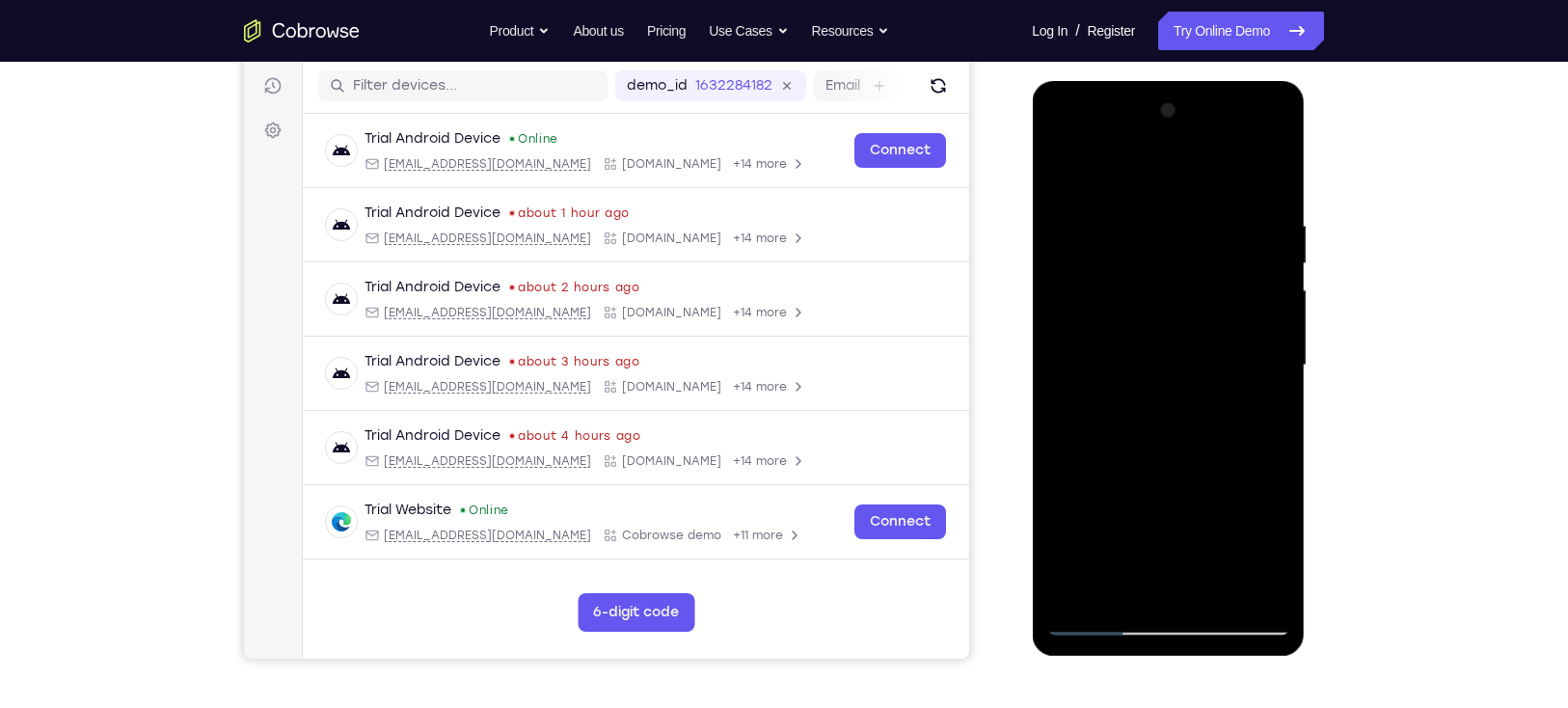
click at [1077, 262] on div at bounding box center [1167, 366] width 243 height 541
click at [1130, 366] on div at bounding box center [1167, 366] width 243 height 541
click at [1165, 273] on div at bounding box center [1167, 366] width 243 height 541
click at [1140, 484] on div at bounding box center [1167, 366] width 243 height 541
click at [1120, 592] on div at bounding box center [1167, 366] width 243 height 541
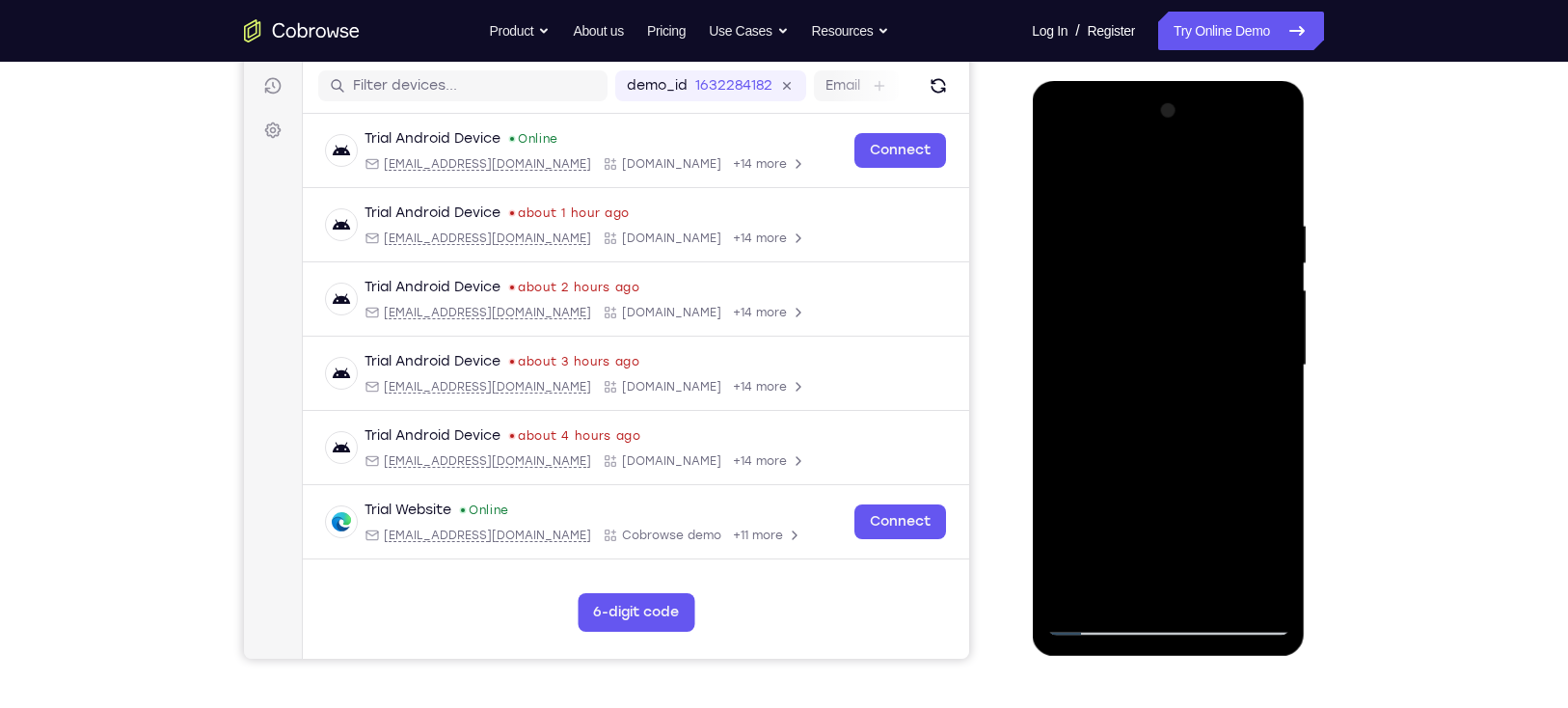
click at [1197, 499] on div at bounding box center [1167, 366] width 243 height 541
click at [1270, 437] on div at bounding box center [1167, 366] width 243 height 541
click at [1257, 437] on div at bounding box center [1167, 366] width 243 height 541
click at [1057, 471] on div at bounding box center [1167, 366] width 243 height 541
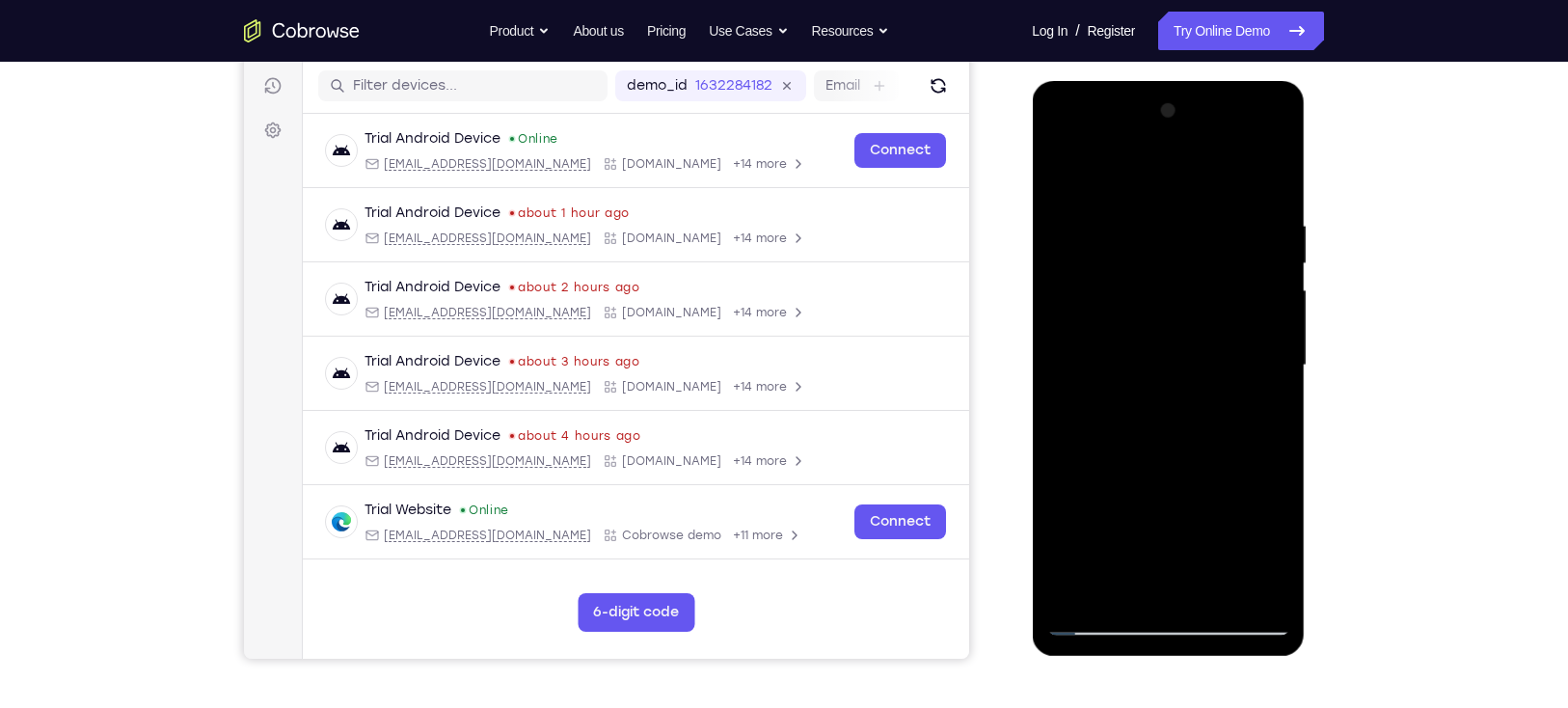
click at [1061, 402] on div at bounding box center [1167, 366] width 243 height 541
click at [1180, 394] on div at bounding box center [1167, 366] width 243 height 541
click at [1175, 243] on div at bounding box center [1167, 366] width 243 height 541
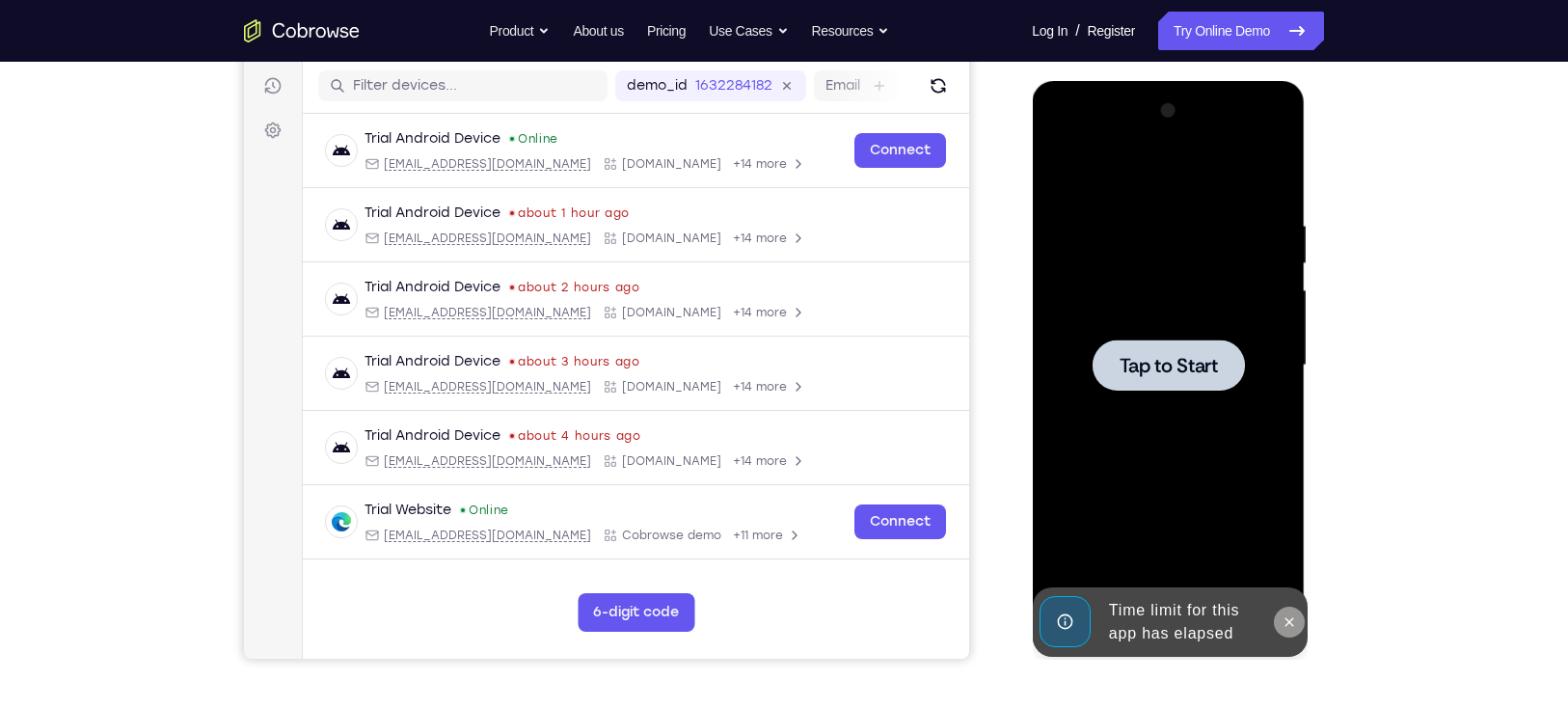
click at [1298, 621] on button at bounding box center [1289, 622] width 31 height 31
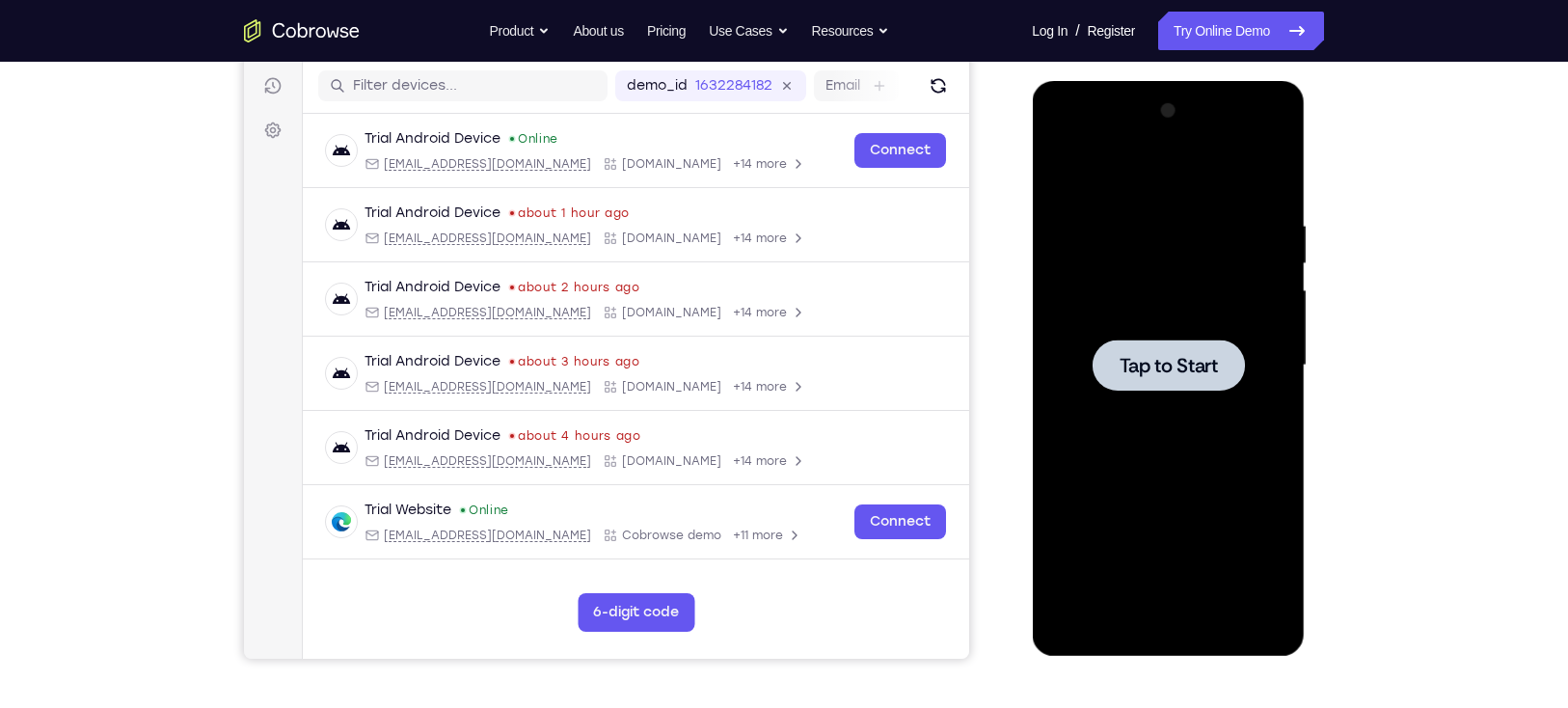
click at [1186, 360] on span "Tap to Start" at bounding box center [1167, 366] width 98 height 19
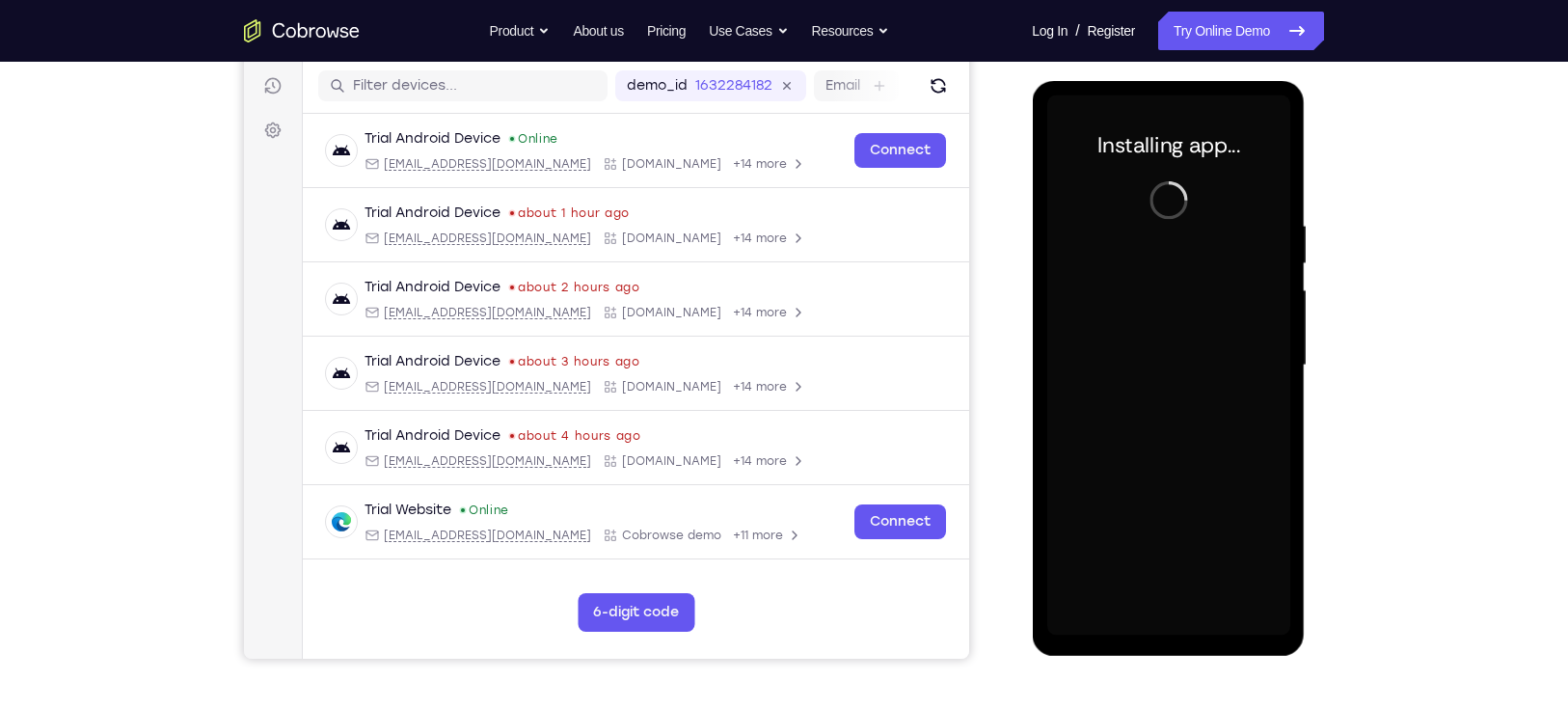
scroll to position [243, 0]
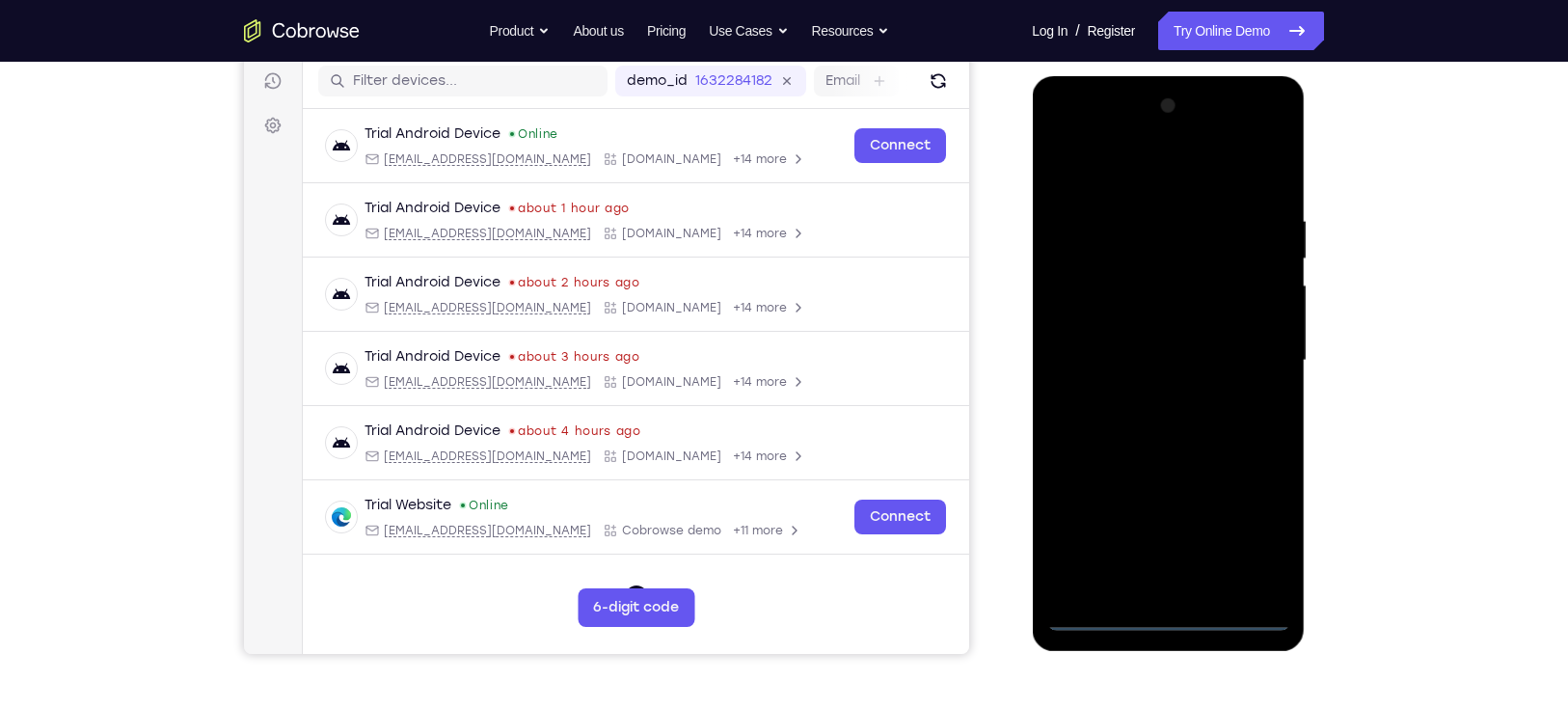
click at [1171, 617] on div at bounding box center [1167, 361] width 243 height 541
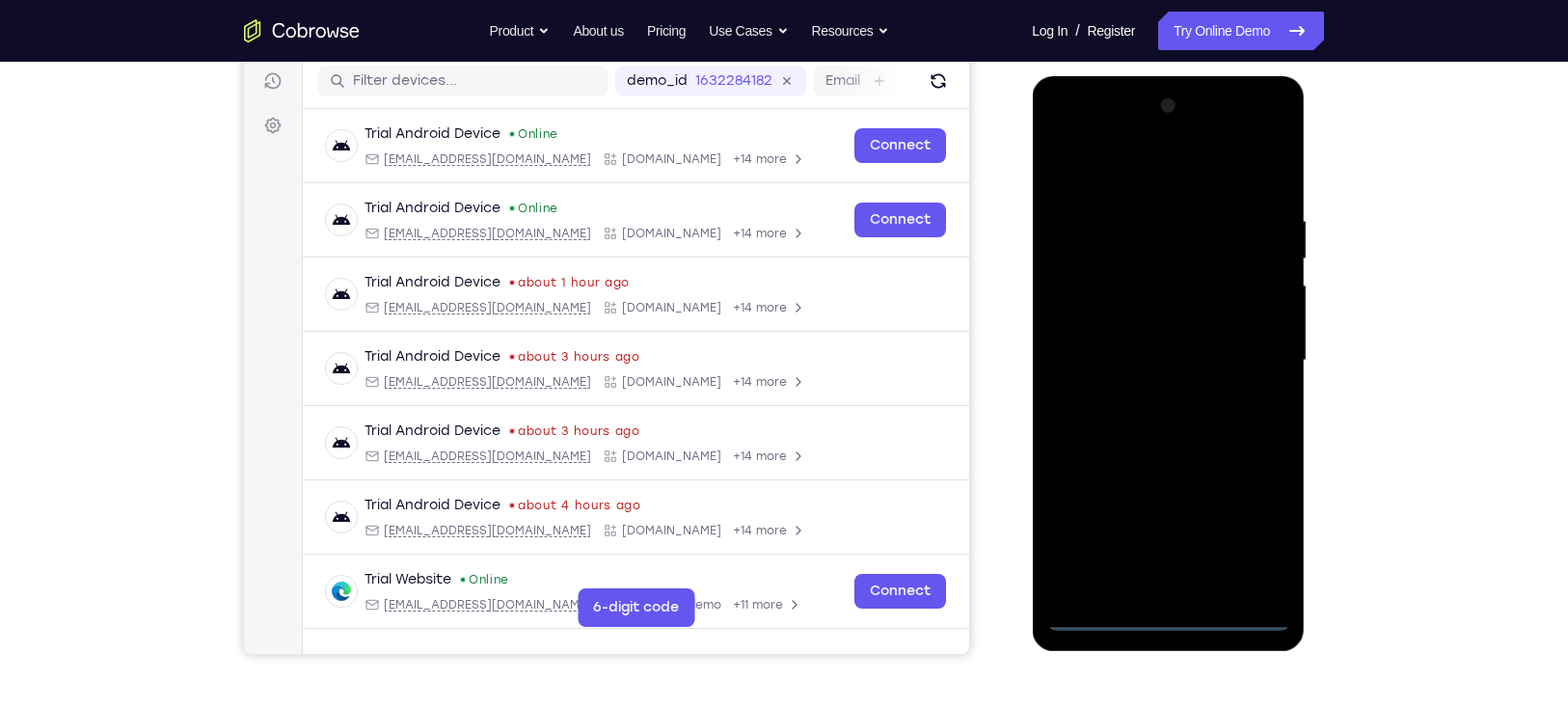
click at [1246, 536] on div at bounding box center [1167, 361] width 243 height 541
click at [1178, 168] on div at bounding box center [1167, 361] width 243 height 541
click at [1139, 256] on div at bounding box center [1167, 361] width 243 height 541
click at [1099, 612] on div at bounding box center [1167, 361] width 243 height 541
click at [1143, 250] on div at bounding box center [1167, 361] width 243 height 541
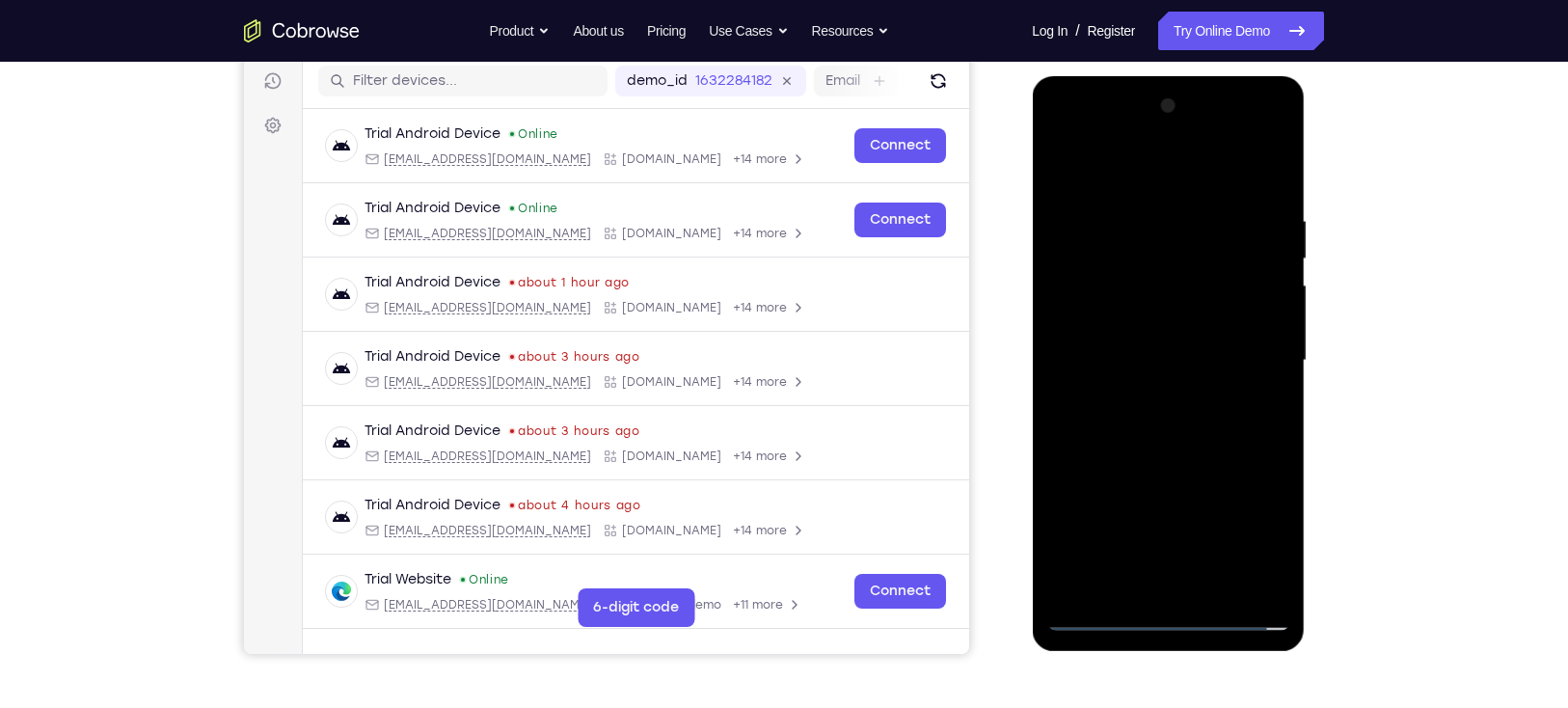
click at [1146, 199] on div at bounding box center [1167, 361] width 243 height 541
click at [1099, 288] on div at bounding box center [1167, 361] width 243 height 541
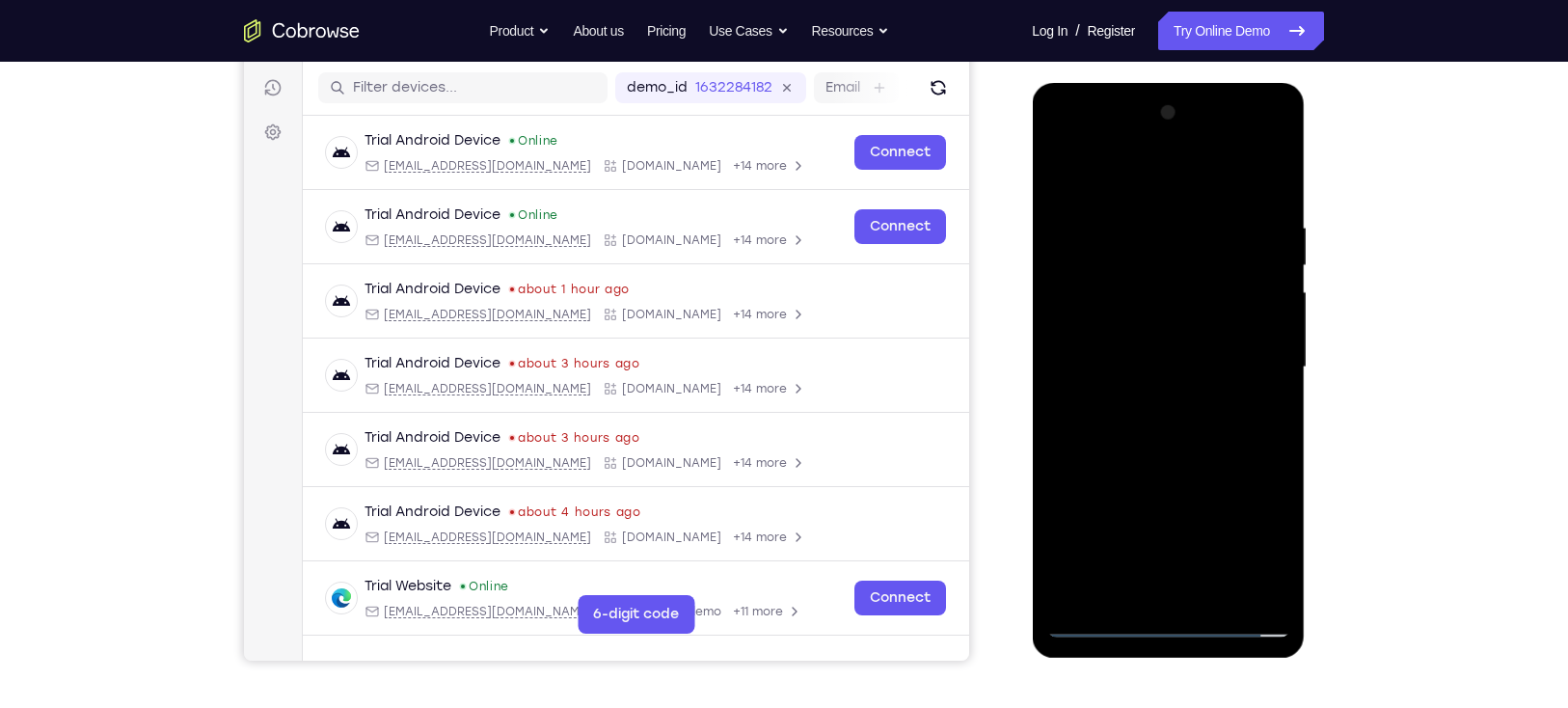
scroll to position [235, 0]
click at [1260, 184] on div at bounding box center [1167, 369] width 243 height 541
click at [1104, 619] on div at bounding box center [1167, 369] width 243 height 541
click at [1096, 438] on div at bounding box center [1167, 369] width 243 height 541
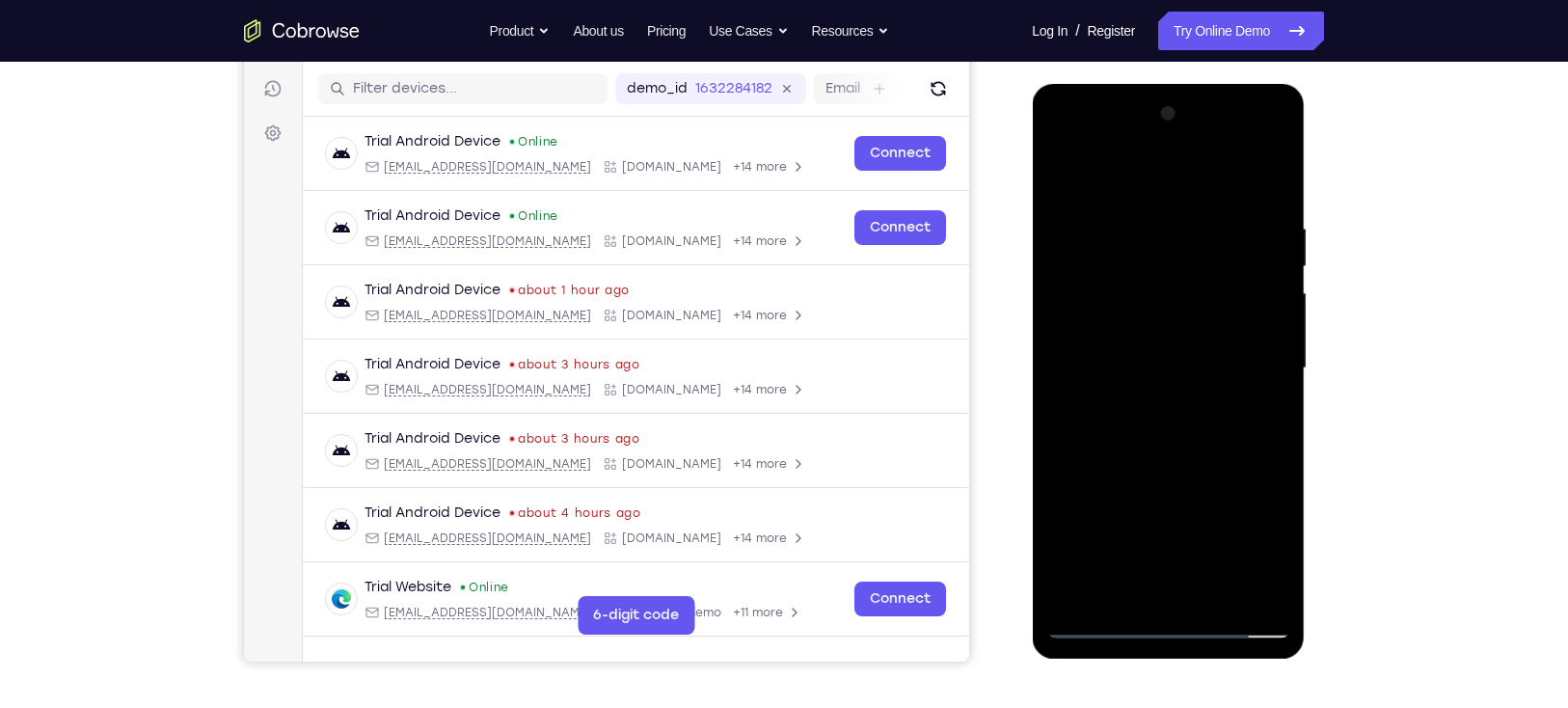
click at [1072, 195] on div at bounding box center [1167, 369] width 243 height 541
click at [1071, 192] on div at bounding box center [1167, 369] width 243 height 541
click at [1089, 628] on div at bounding box center [1167, 369] width 243 height 541
click at [1183, 145] on div at bounding box center [1167, 369] width 243 height 541
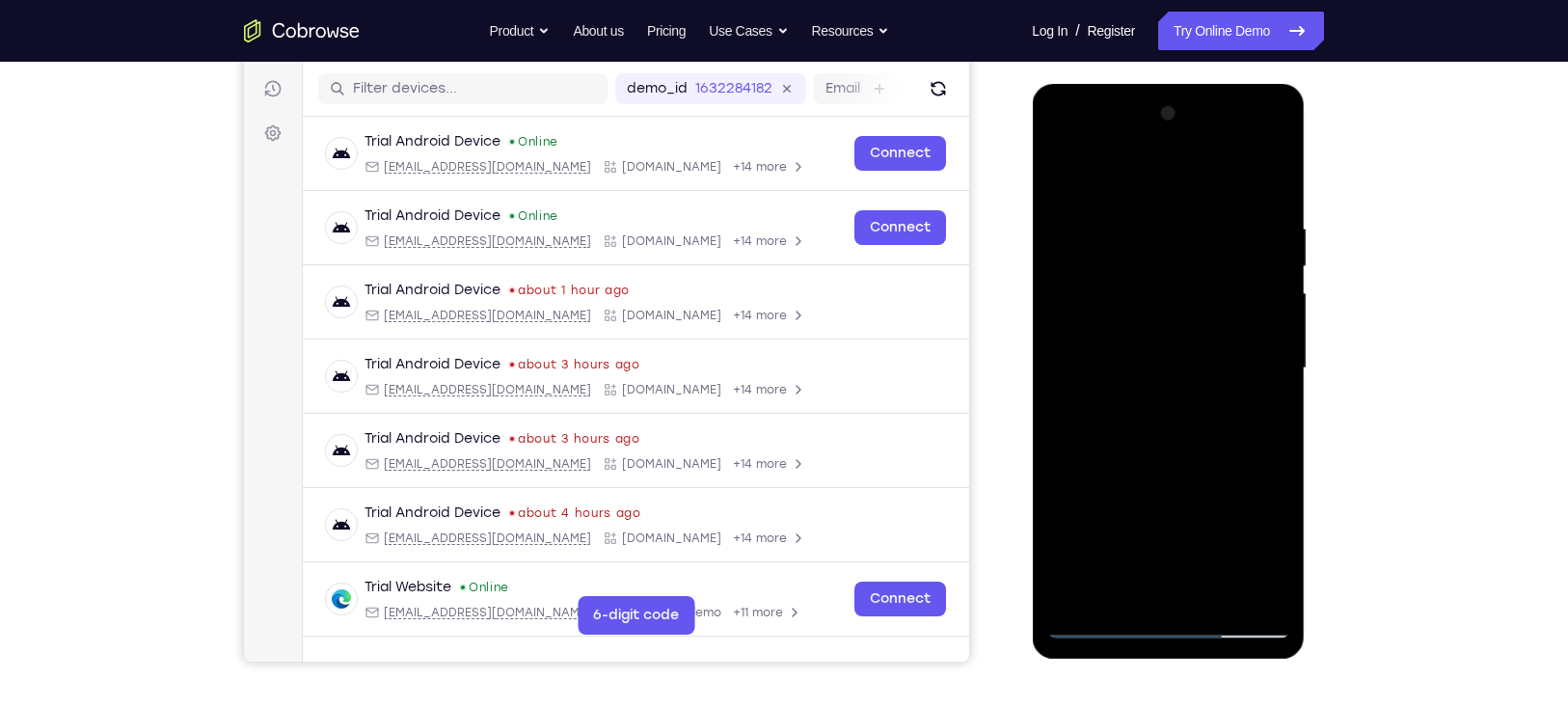
click at [1247, 142] on div at bounding box center [1167, 369] width 243 height 541
click at [1161, 179] on div at bounding box center [1167, 369] width 243 height 541
click at [1100, 619] on div at bounding box center [1167, 369] width 243 height 541
click at [1142, 293] on div at bounding box center [1167, 369] width 243 height 541
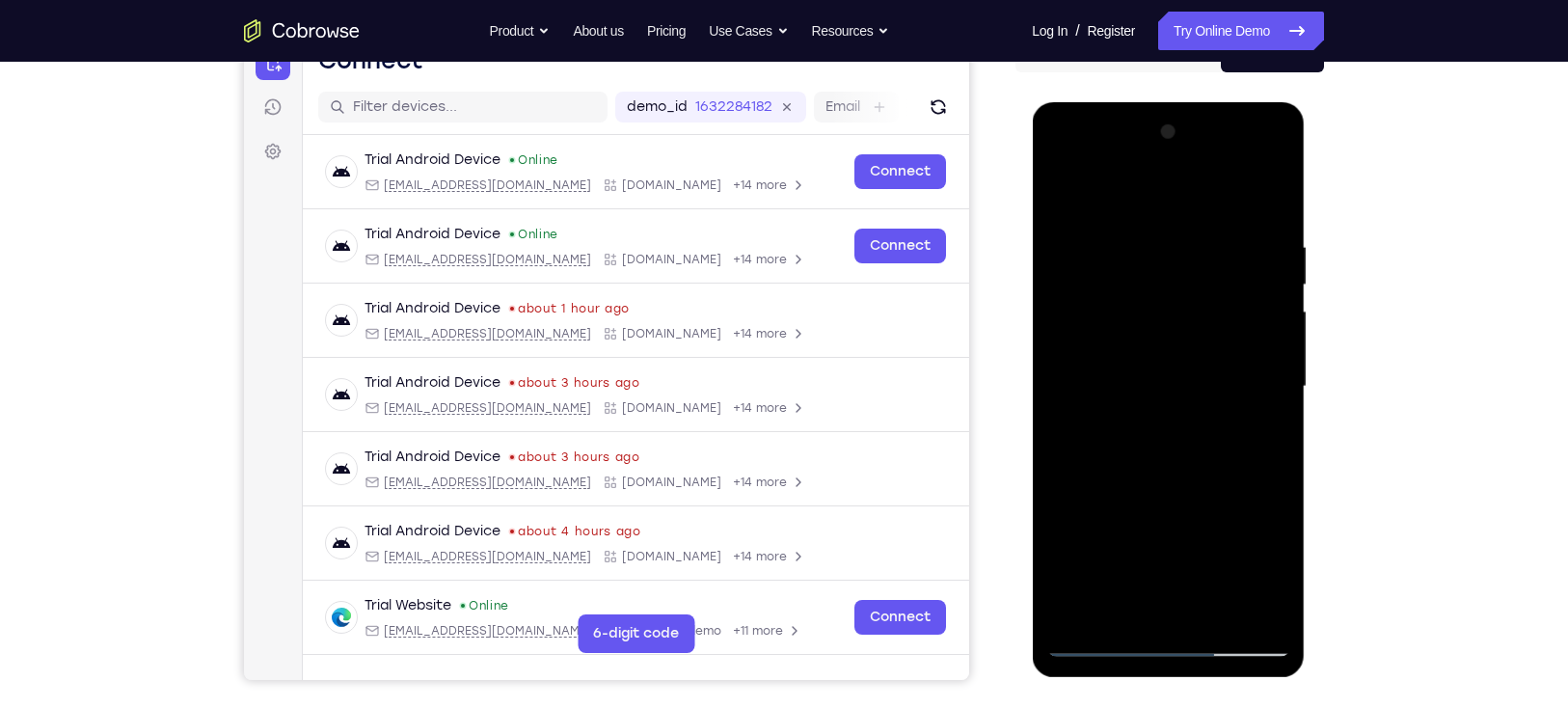
scroll to position [253, 0]
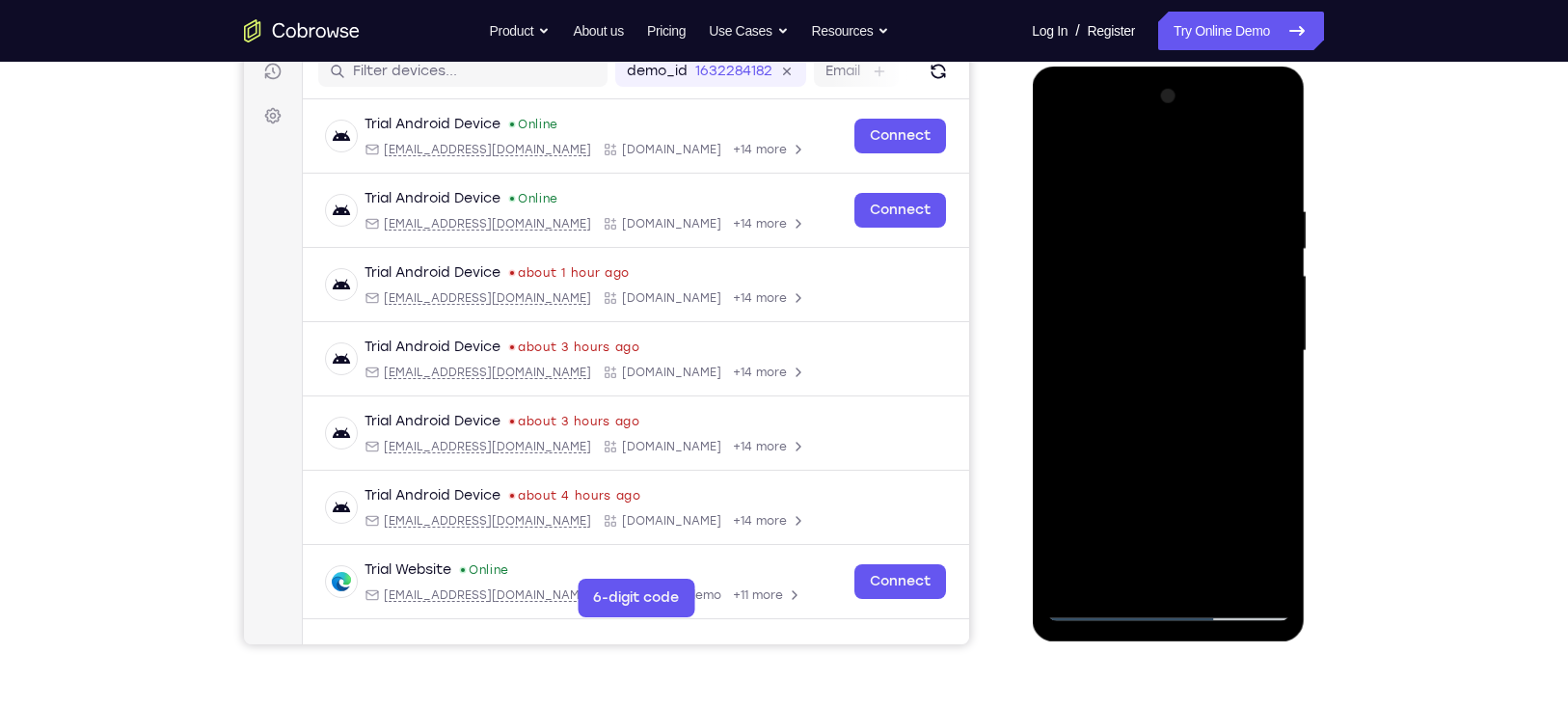
click at [1099, 606] on div at bounding box center [1167, 351] width 243 height 541
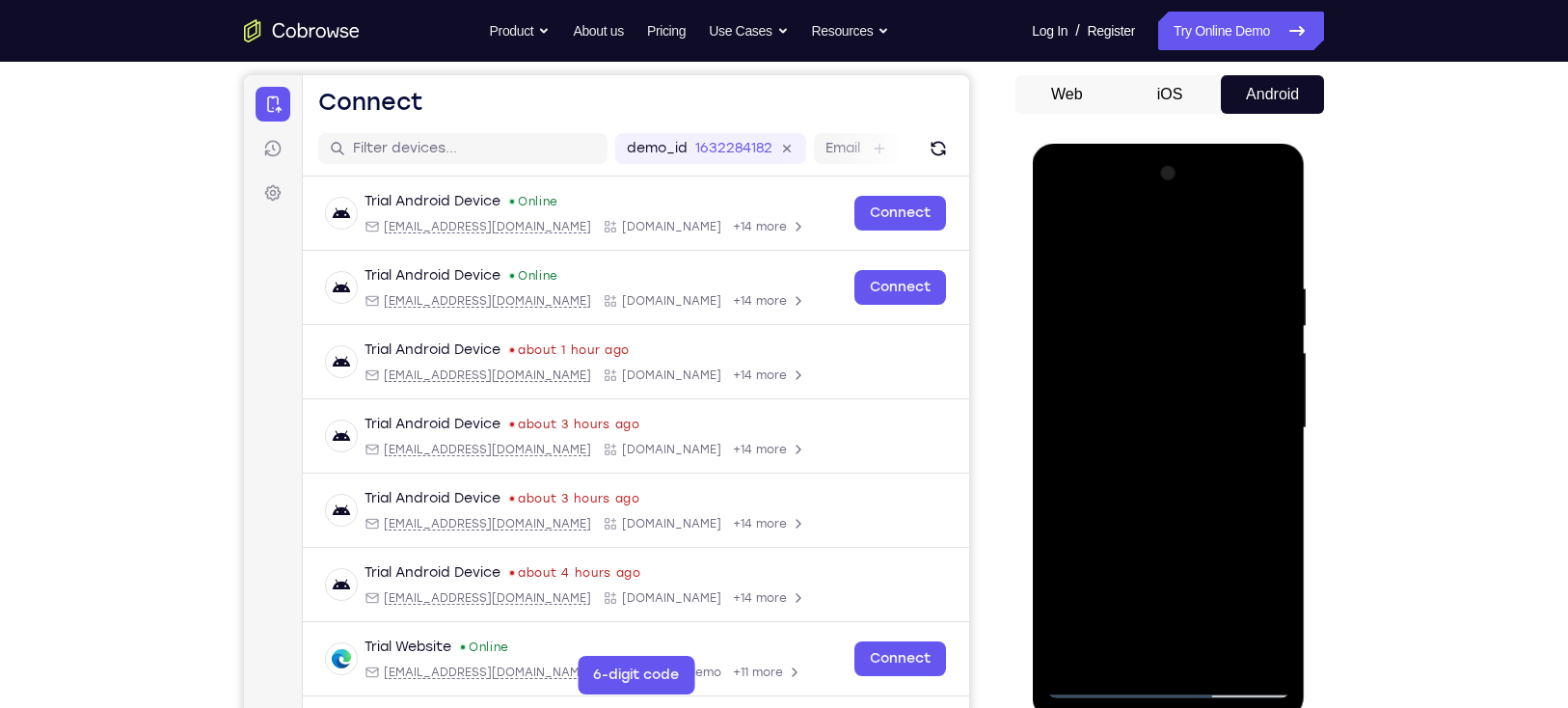
scroll to position [164, 0]
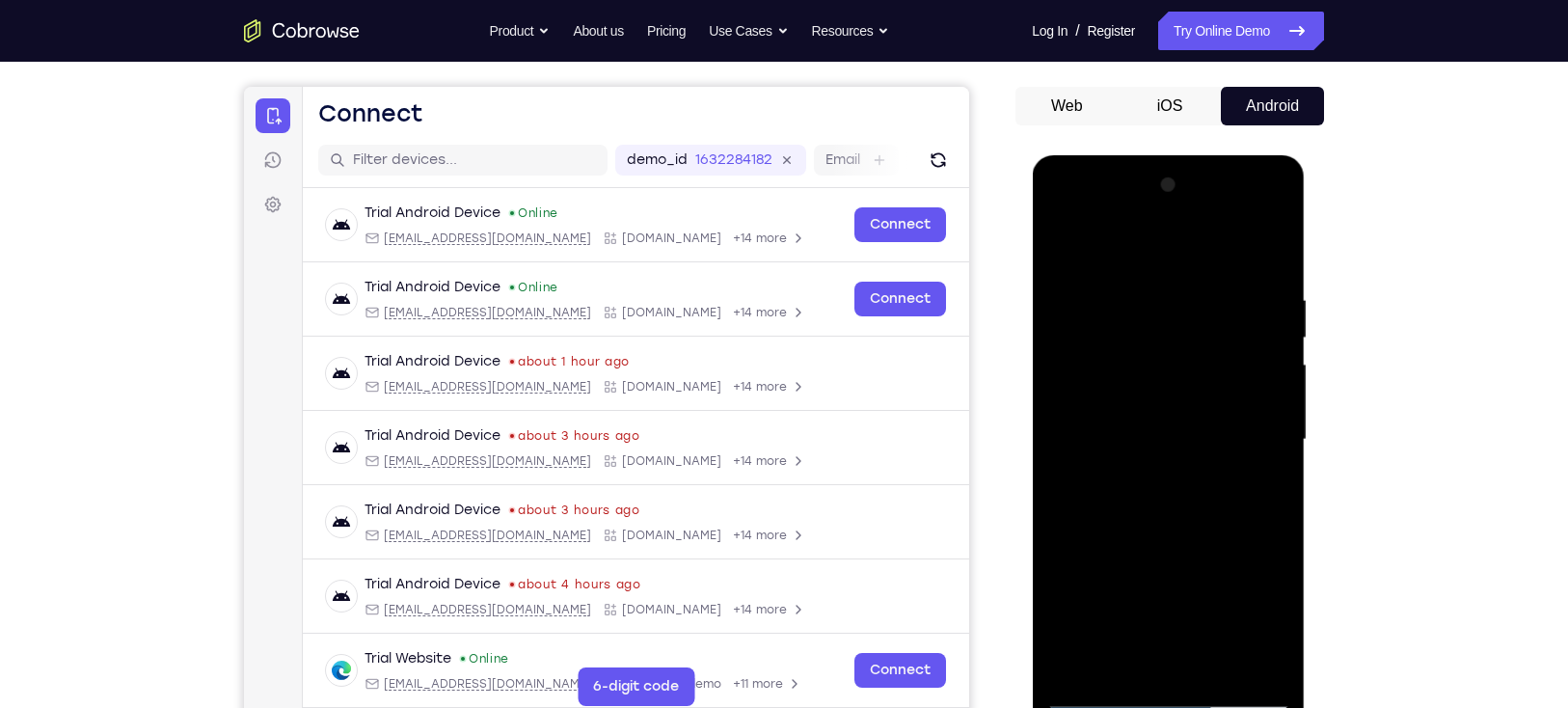
click at [1143, 87] on button "iOS" at bounding box center [1170, 106] width 103 height 39
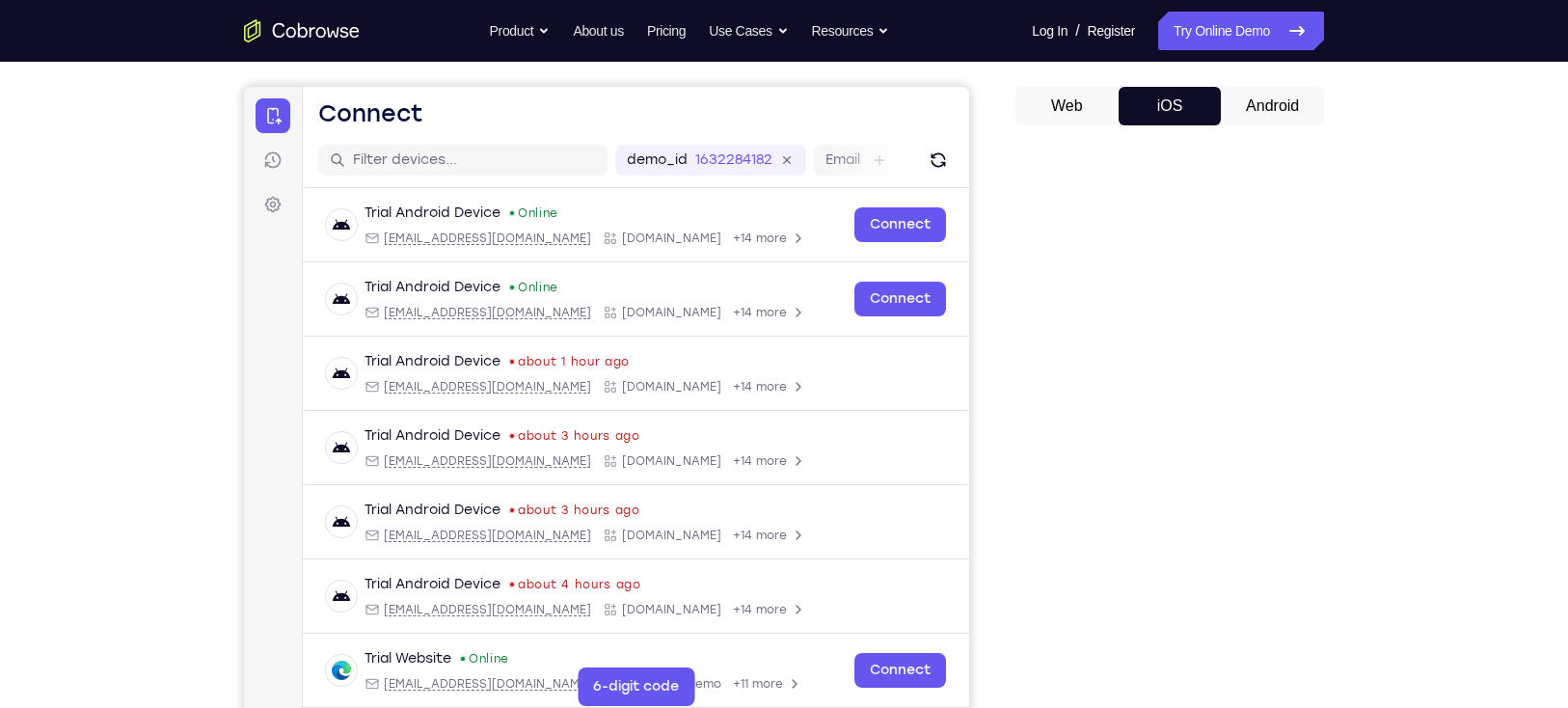
click at [1082, 97] on button "Web" at bounding box center [1067, 106] width 103 height 39
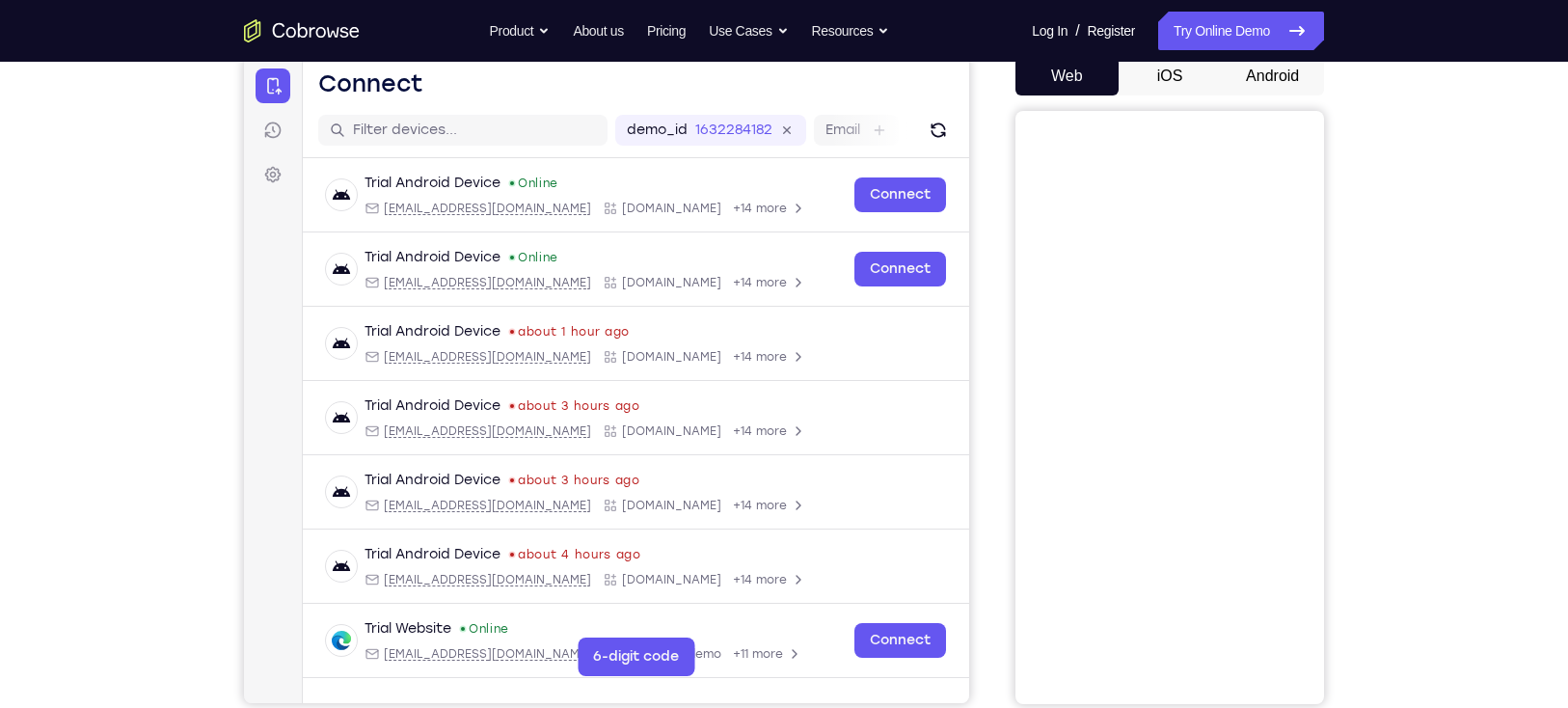
scroll to position [195, 0]
click at [1277, 74] on button "Android" at bounding box center [1272, 76] width 103 height 39
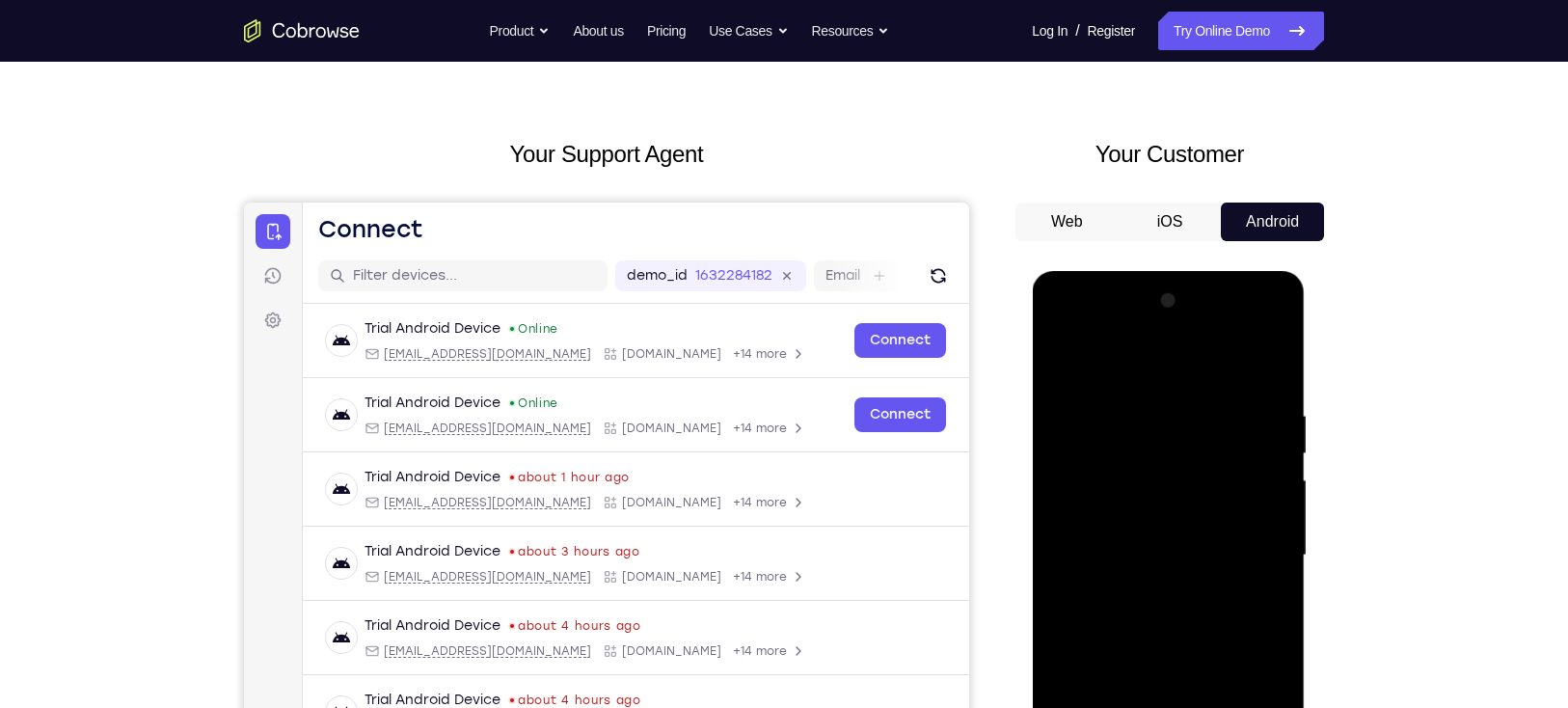
scroll to position [0, 0]
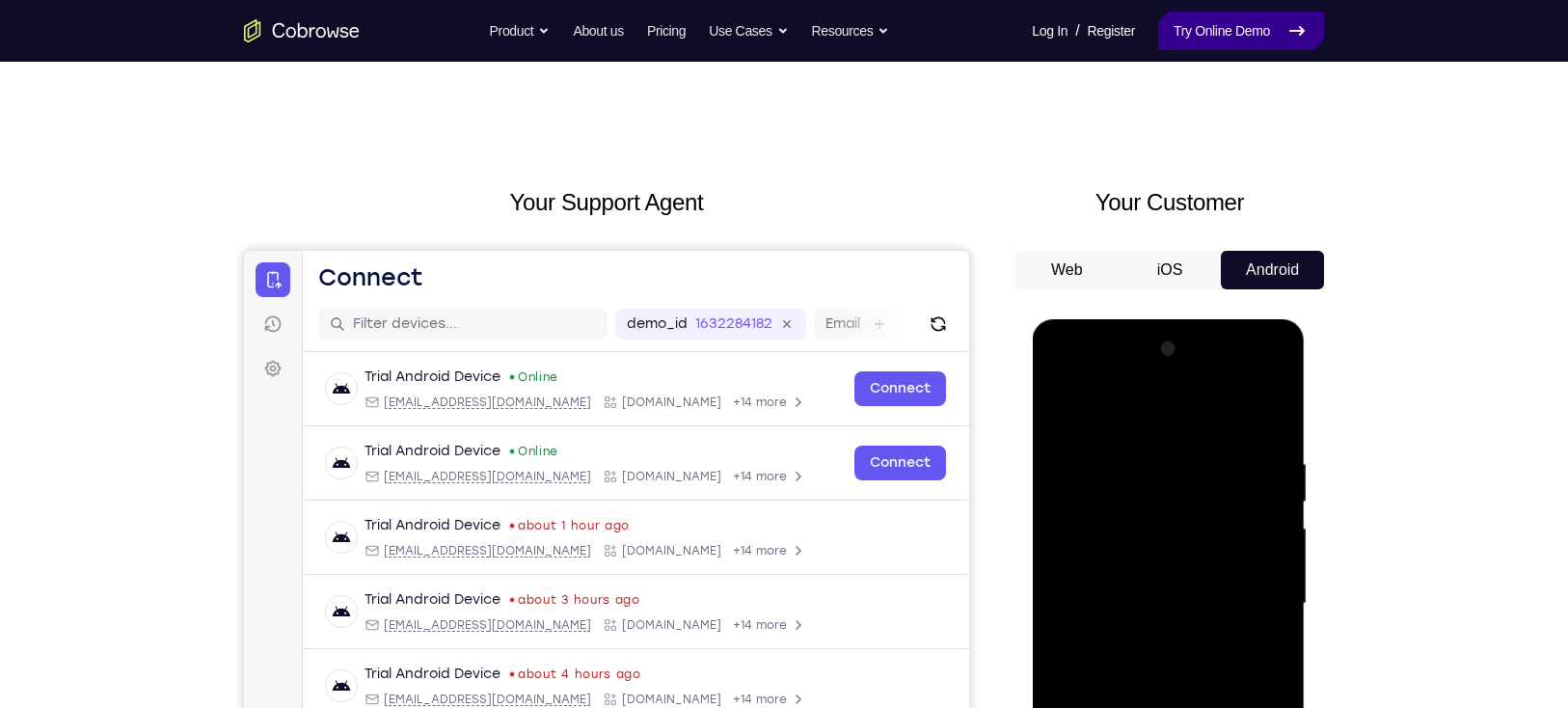
click at [1175, 20] on link "Try Online Demo" at bounding box center [1241, 31] width 166 height 39
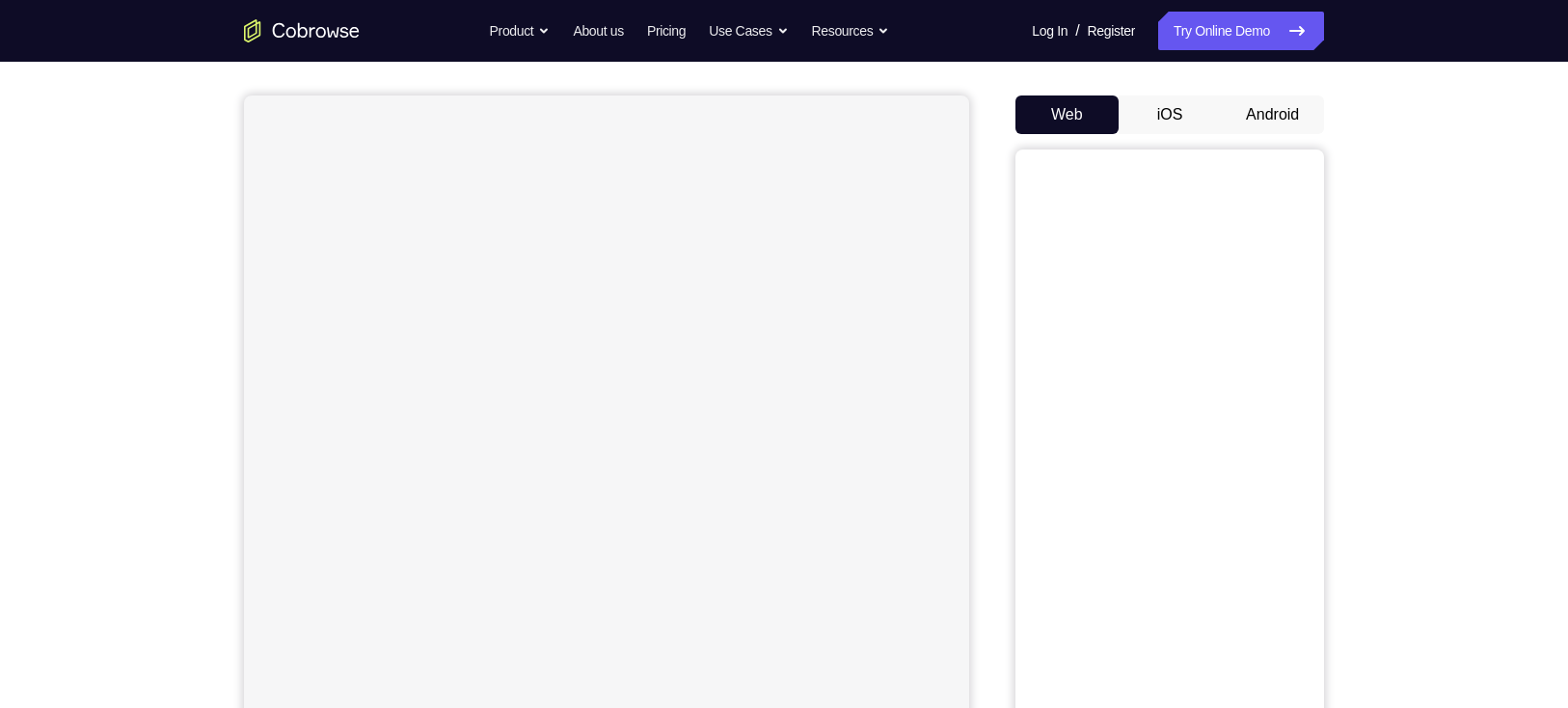
scroll to position [156, 0]
click at [1254, 112] on button "Android" at bounding box center [1272, 115] width 103 height 39
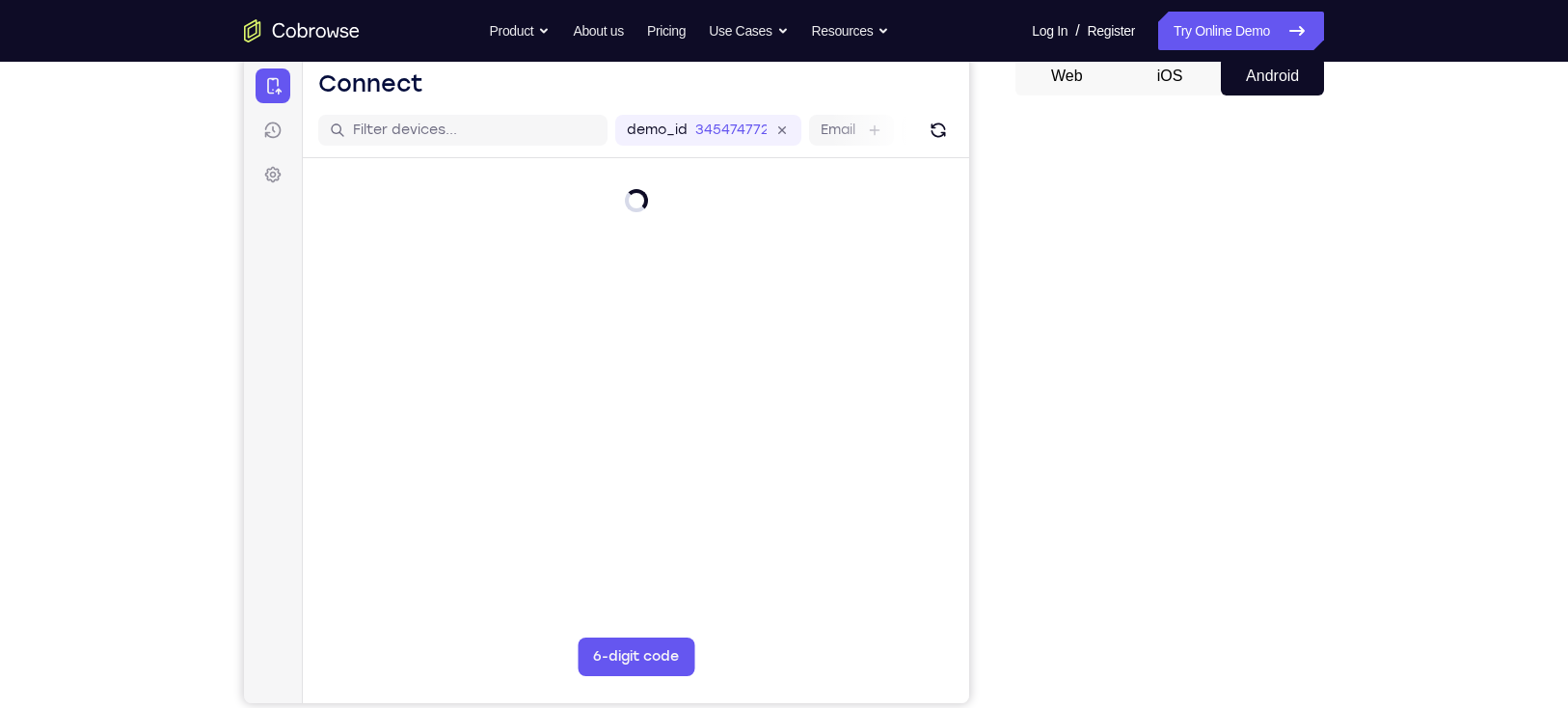
scroll to position [0, 0]
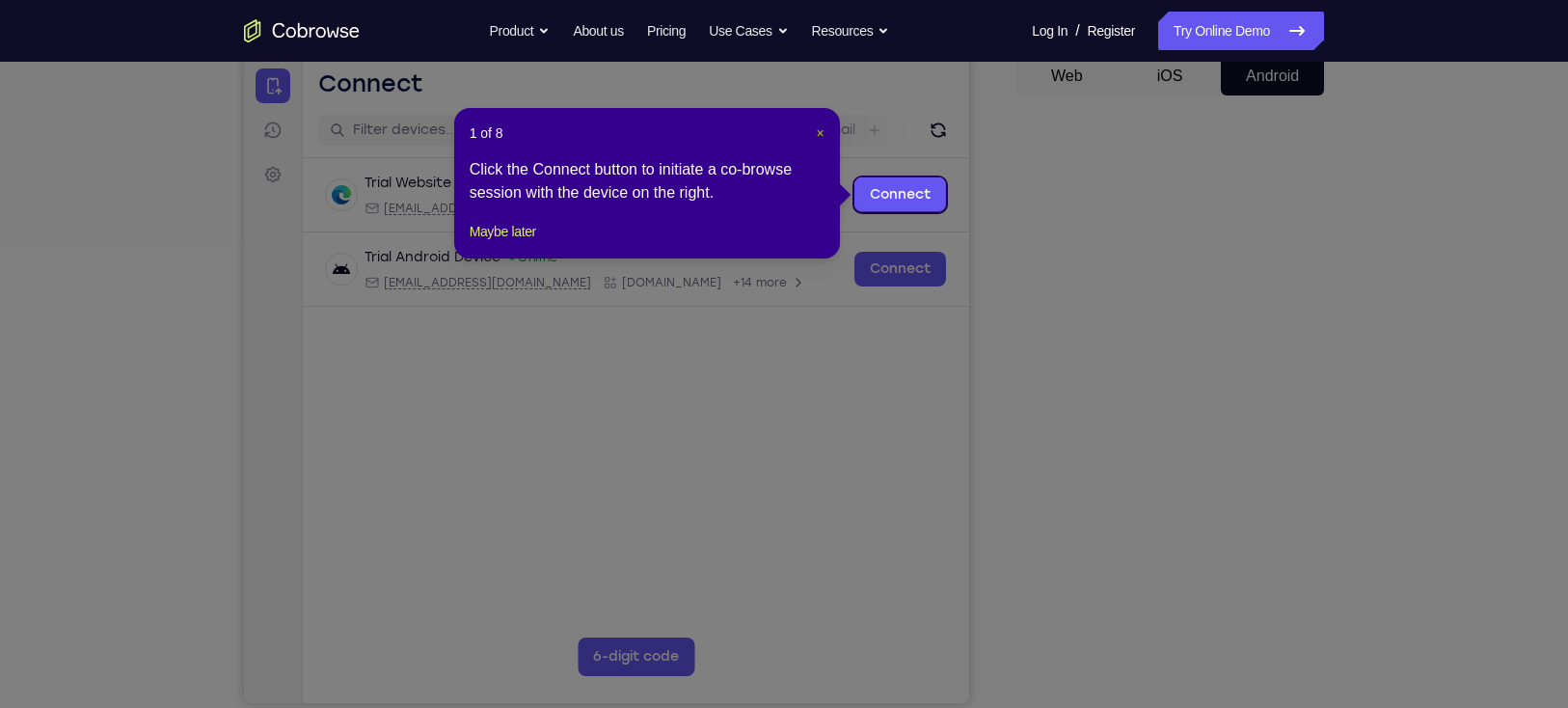
click at [823, 128] on span "×" at bounding box center [819, 133] width 8 height 16
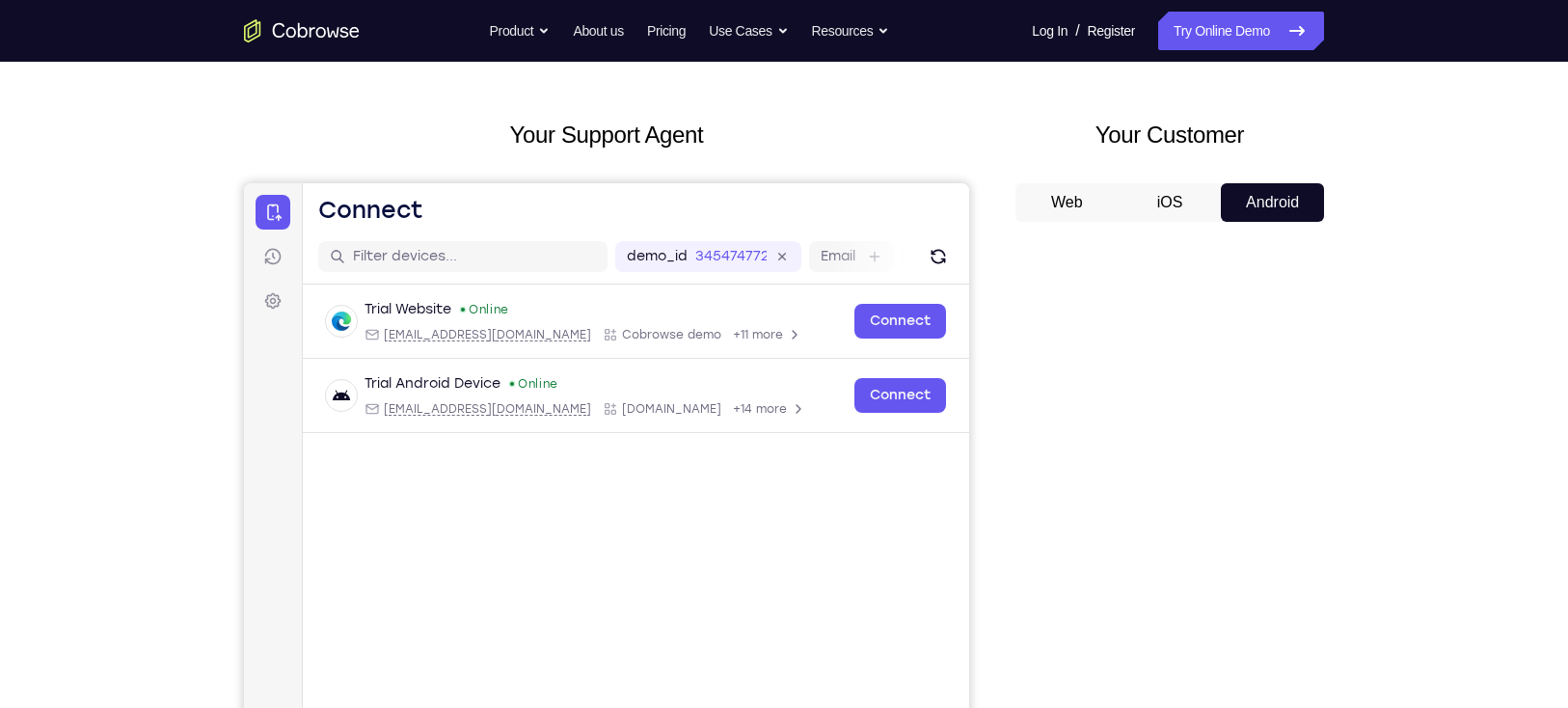
scroll to position [57, 0]
